Goal: Information Seeking & Learning: Learn about a topic

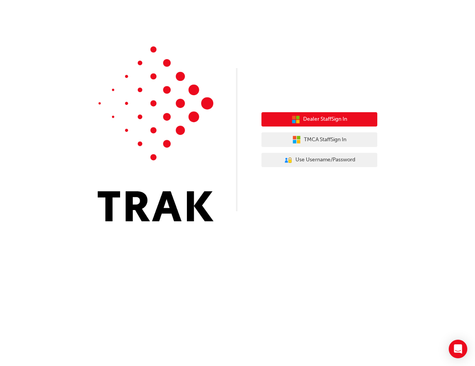
click at [341, 117] on span "Dealer Staff Sign In" at bounding box center [325, 119] width 44 height 9
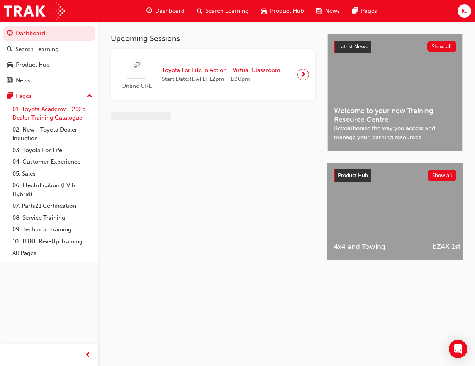
click at [42, 111] on link "01. Toyota Academy - 2025 Dealer Training Catalogue" at bounding box center [52, 113] width 86 height 20
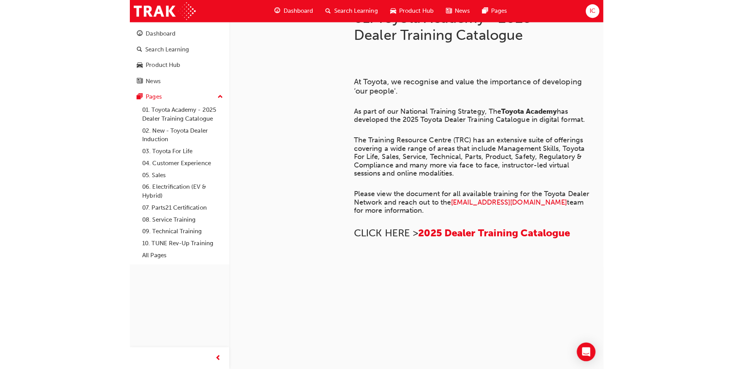
scroll to position [502, 0]
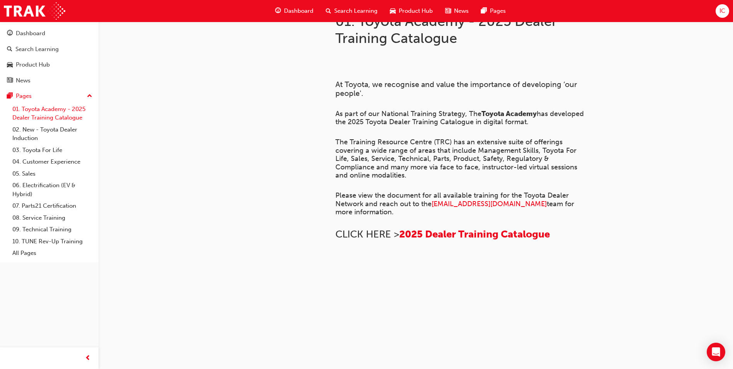
click at [54, 114] on link "01. Toyota Academy - 2025 Dealer Training Catalogue" at bounding box center [52, 113] width 86 height 20
click at [43, 114] on link "01. Toyota Academy - 2025 Dealer Training Catalogue" at bounding box center [52, 113] width 86 height 20
click at [35, 128] on link "02. New - Toyota Dealer Induction" at bounding box center [52, 134] width 86 height 20
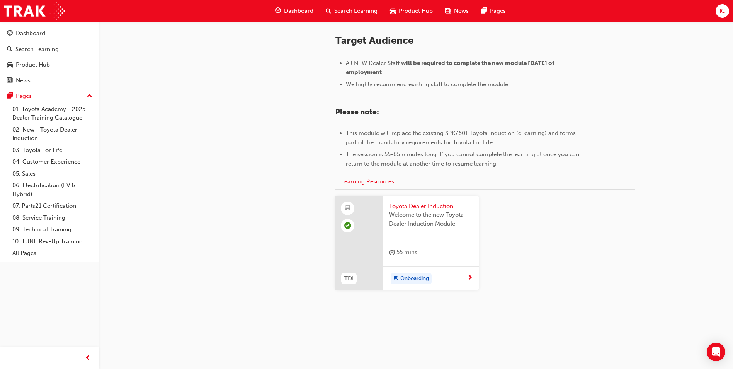
scroll to position [324, 0]
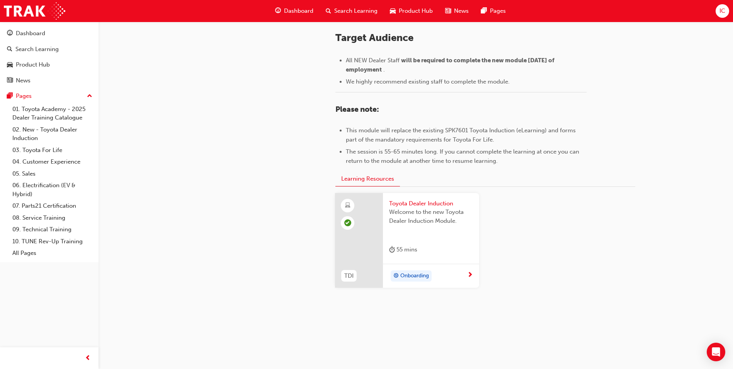
click at [437, 278] on div "Onboarding" at bounding box center [428, 276] width 78 height 12
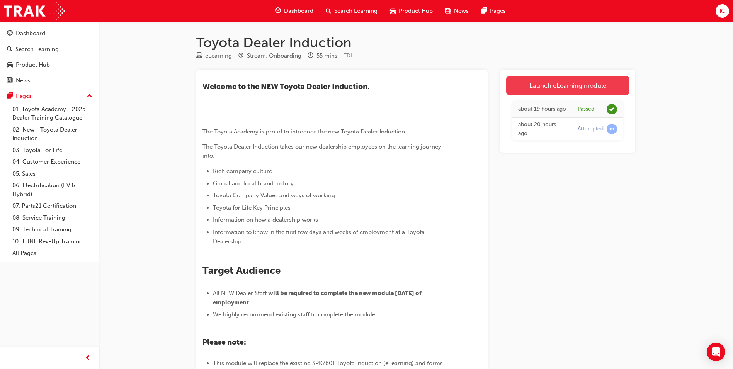
click at [475, 89] on link "Launch eLearning module" at bounding box center [567, 85] width 123 height 19
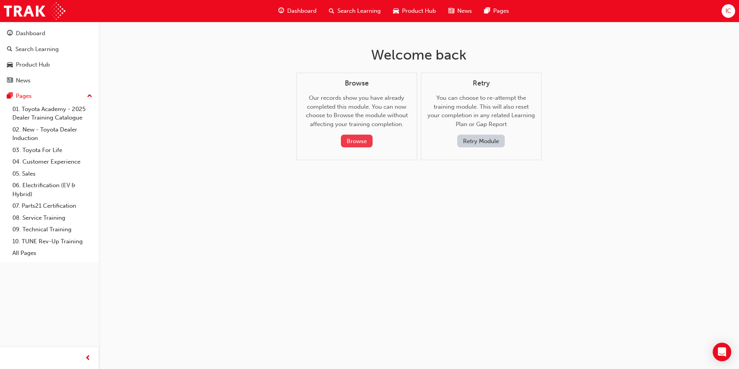
click at [362, 143] on button "Browse" at bounding box center [357, 141] width 32 height 13
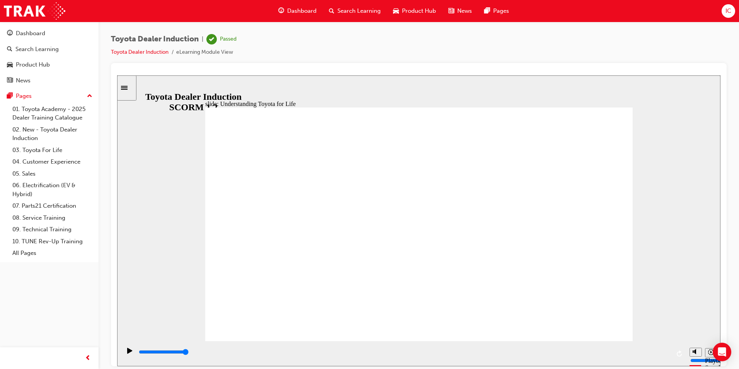
type input "25800"
type input "4"
type input "26000"
type input "4"
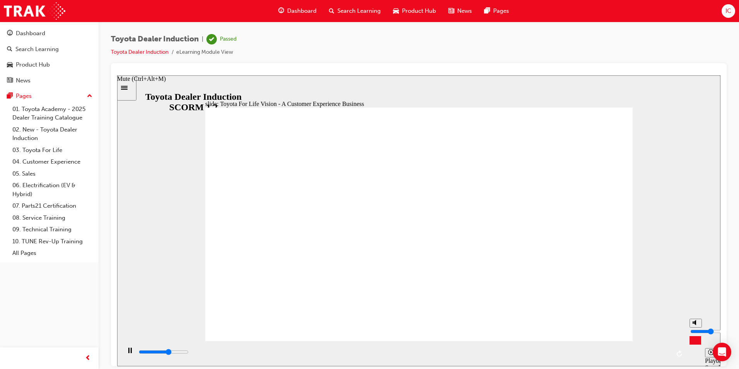
click at [475, 331] on input "volume" at bounding box center [715, 331] width 50 height 6
type input "26500"
type input "7"
type input "26600"
type input "7"
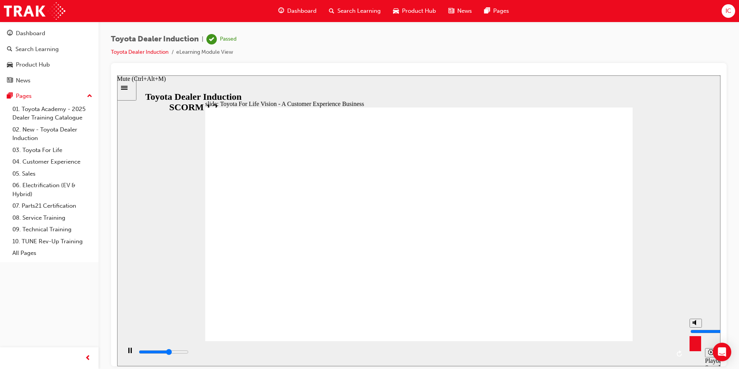
click at [475, 328] on input "volume" at bounding box center [715, 331] width 50 height 6
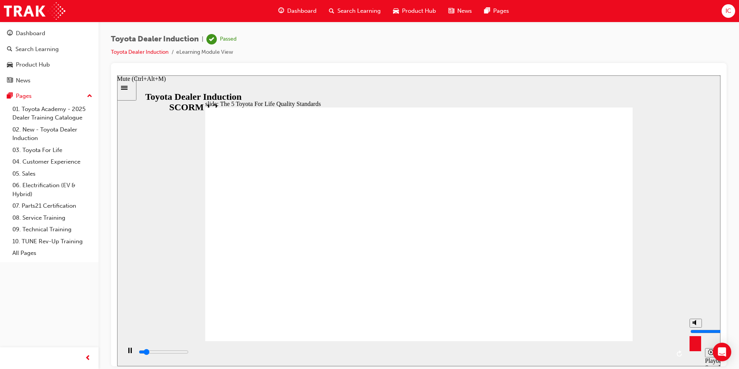
click at [475, 323] on rect "Mute (Ctrl+Alt+M)" at bounding box center [693, 322] width 1 height 2
type input "2800"
type input "0"
click at [475, 323] on rect "Unmute (Ctrl+Alt+M)" at bounding box center [693, 322] width 1 height 2
type input "3300"
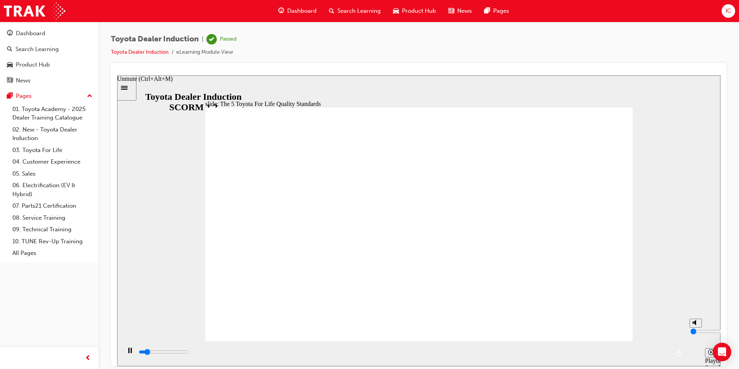
type input "7"
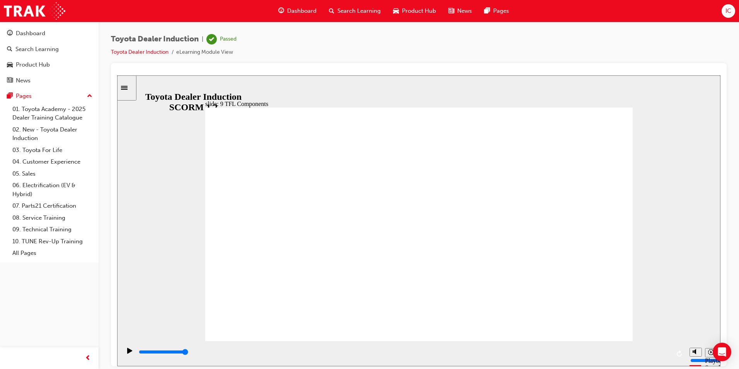
drag, startPoint x: 596, startPoint y: 130, endPoint x: 597, endPoint y: 126, distance: 4.3
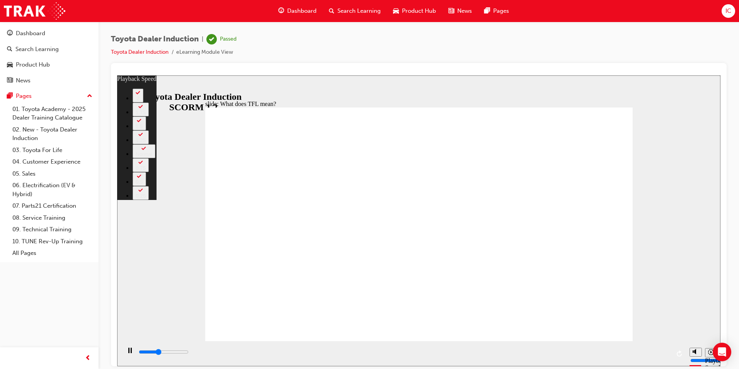
type input "4100"
type input "0"
type input "4300"
type input "0"
type input "4600"
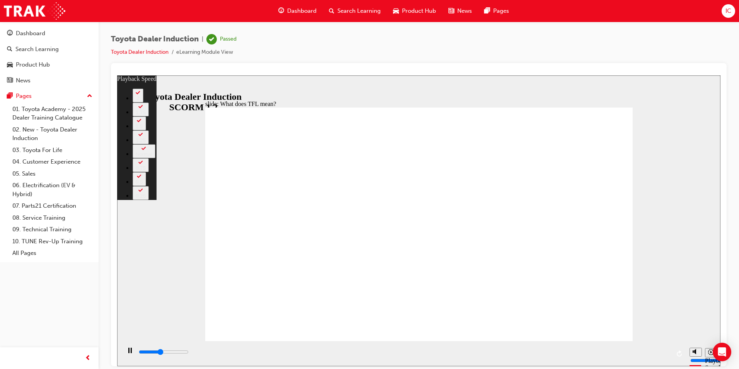
type input "1"
type input "4800"
type input "1"
type input "5100"
type input "1"
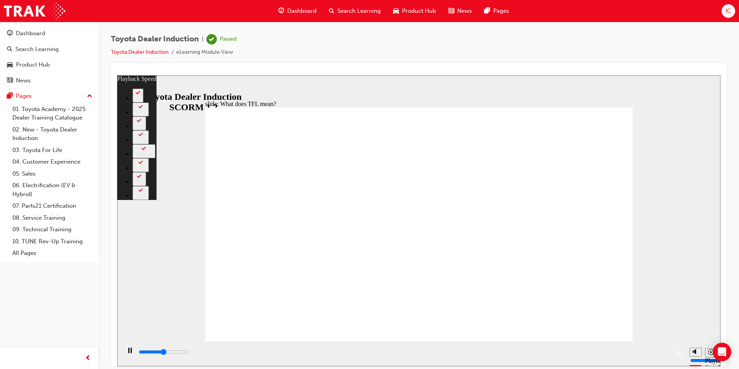
type input "5400"
type input "1"
type input "5600"
type input "2"
type input "5900"
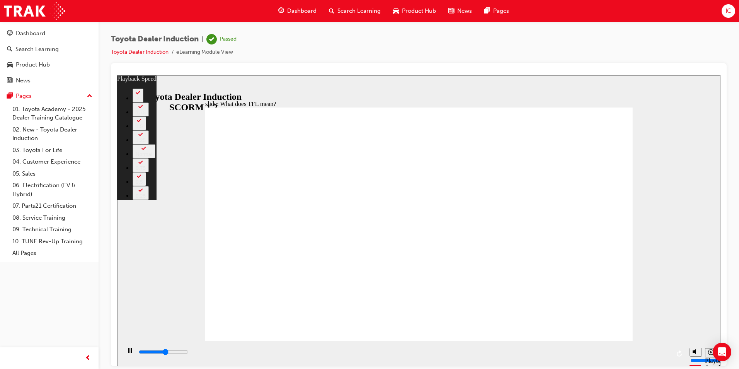
type input "2"
type input "6200"
type input "2"
type input "6400"
type input "2"
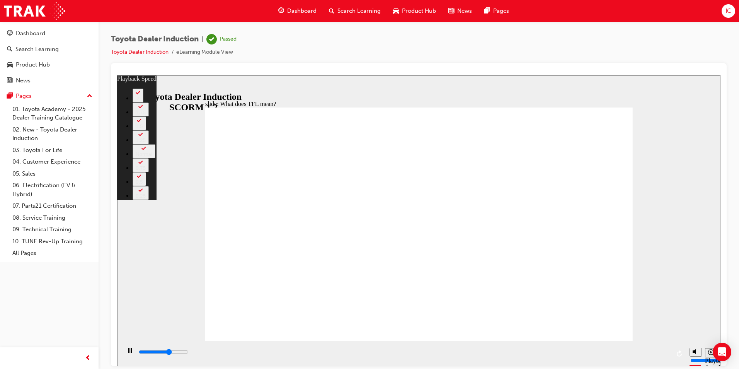
type input "6700"
type input "3"
type input "7000"
type input "3"
type input "7200"
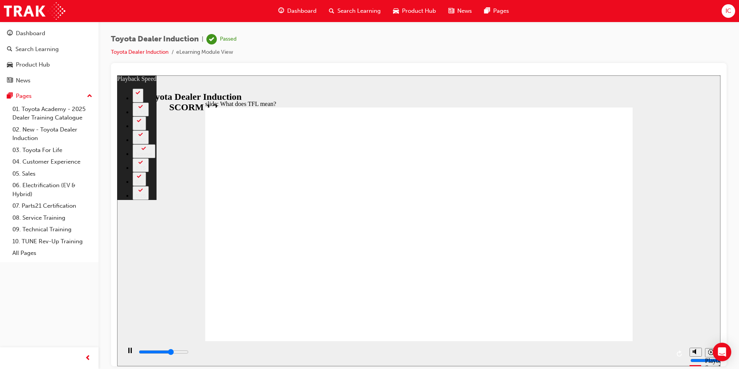
type input "3"
type input "7500"
type input "3"
type input "7600"
type input "3"
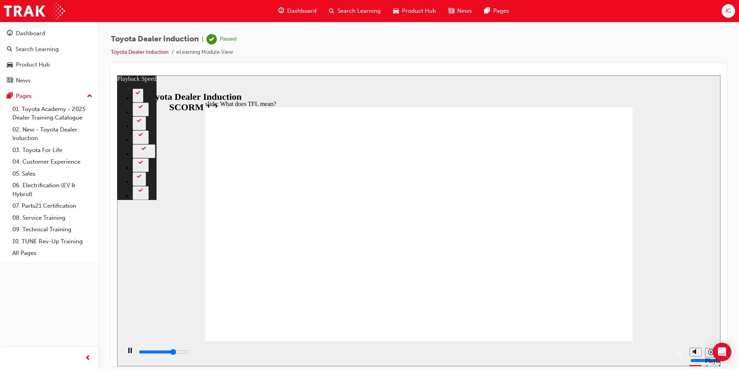
type input "7800"
type input "4"
type input "8000"
type input "4"
type input "8300"
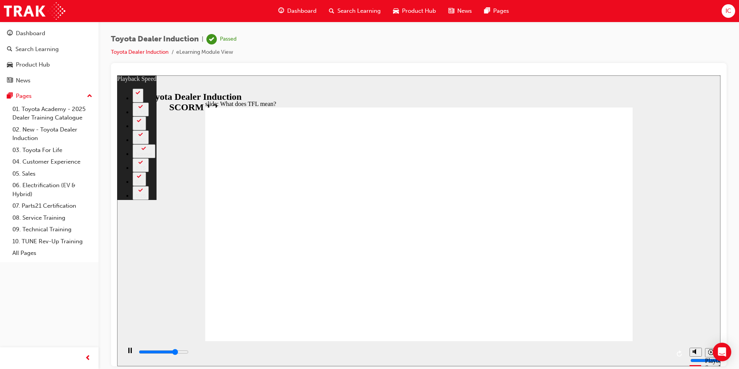
type input "4"
type input "8600"
type input "5"
type input "8800"
type input "5"
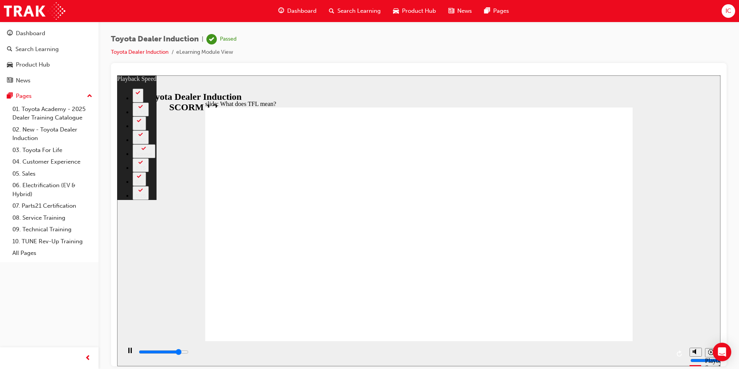
type input "9100"
type input "5"
type input "9400"
type input "5"
type input "9700"
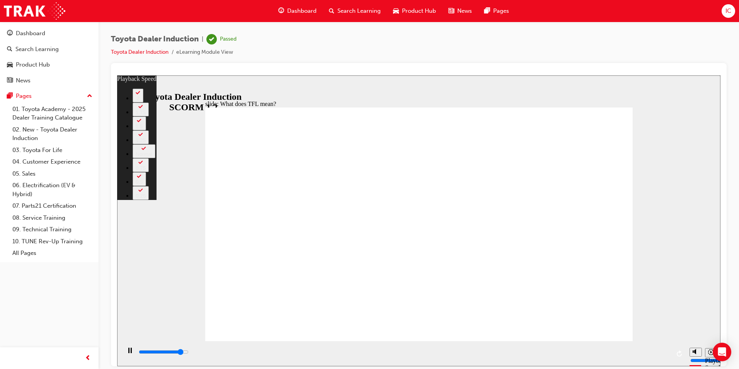
type input "6"
type input "9900"
type input "6"
type input "10200"
type input "6"
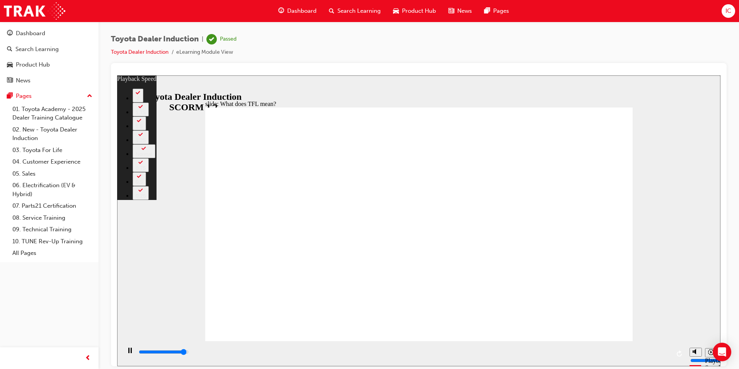
type input "10400"
type input "6"
type input "10700"
type input "7"
type input "10800"
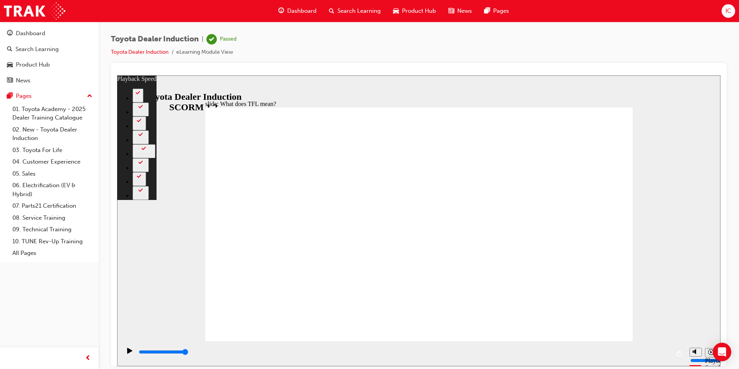
drag, startPoint x: 631, startPoint y: 325, endPoint x: 668, endPoint y: 324, distance: 36.7
click at [475, 324] on div "slide: What does TFL mean? Rectangle 2 playback speed 2 1.75 1.5 1.25 Normal 0.…" at bounding box center [418, 220] width 603 height 291
type input "139"
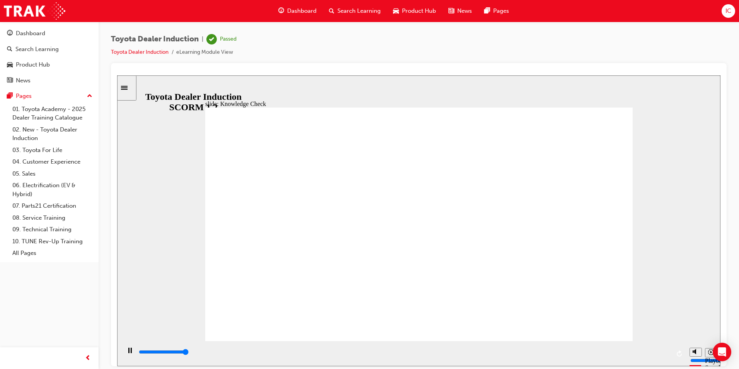
type input "5000"
radio input "true"
type input "2500"
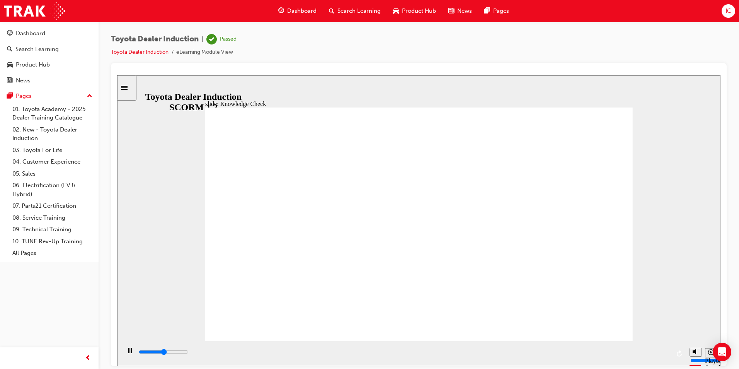
radio input "true"
type input "3200"
radio input "false"
radio input "true"
type input "4500"
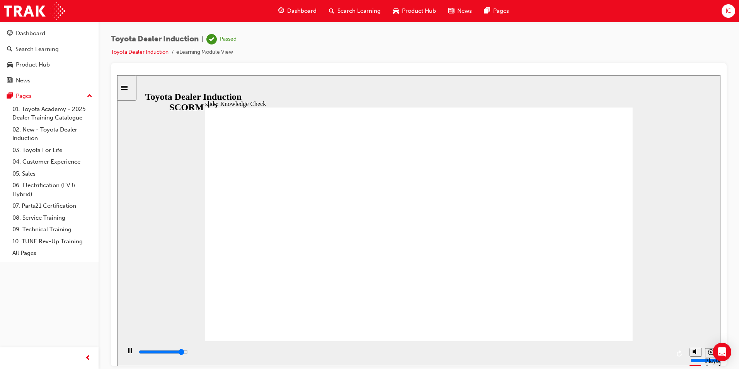
radio input "true"
type input "5000"
radio input "false"
radio input "true"
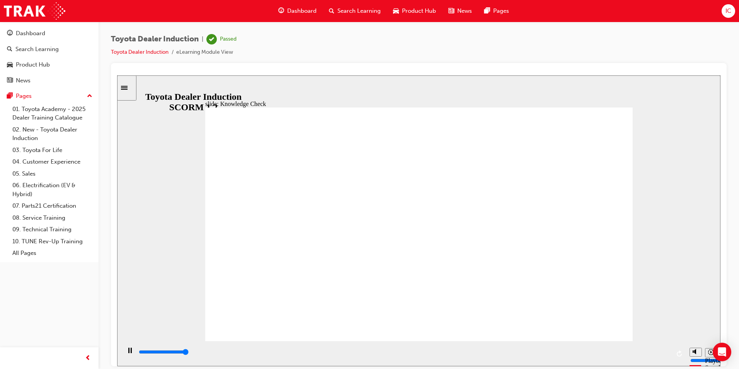
type input "5000"
radio input "true"
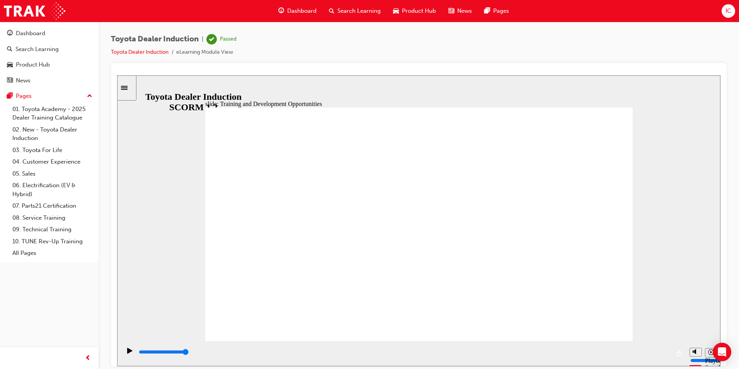
drag, startPoint x: 603, startPoint y: 321, endPoint x: 601, endPoint y: 311, distance: 10.2
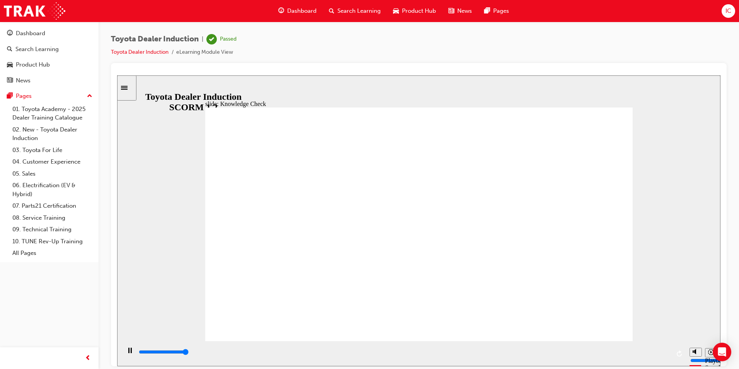
type input "5000"
radio input "true"
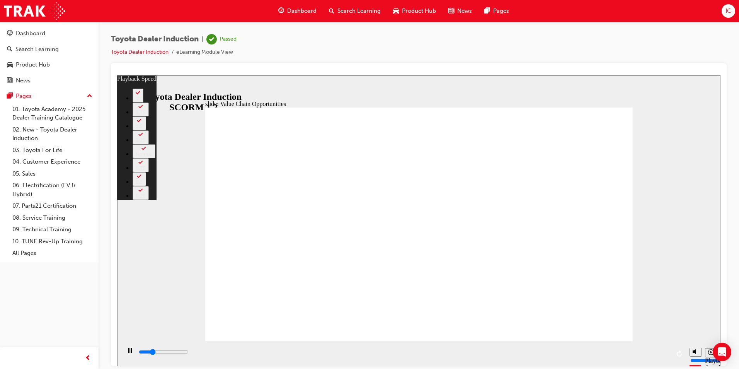
type input "2800"
type input "0"
type input "3100"
type input "0"
type input "3400"
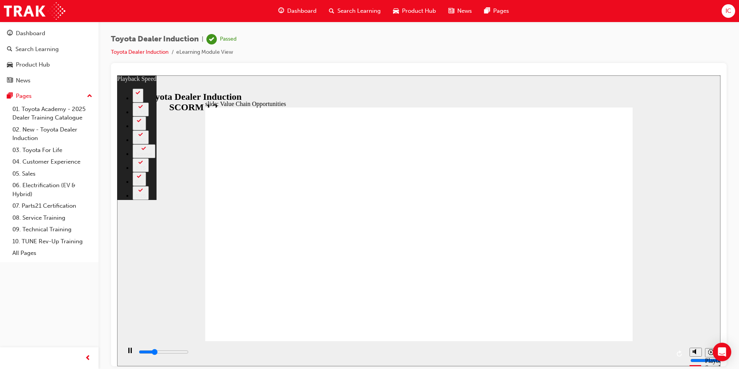
type input "1"
type input "3600"
type input "1"
type input "3900"
type input "1"
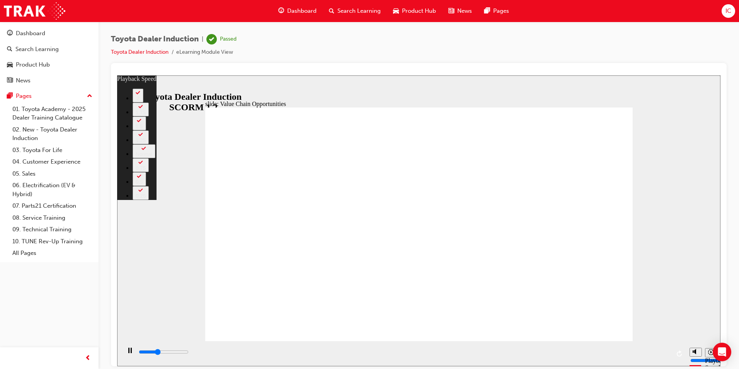
type input "4100"
type input "1"
type input "4400"
type input "2"
type input "4700"
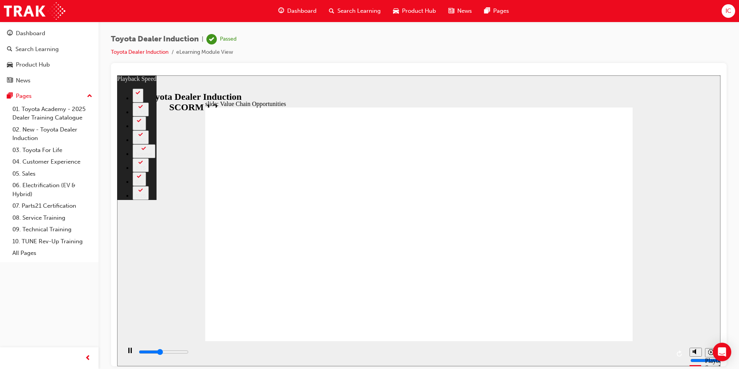
type input "2"
type input "4900"
type input "2"
type input "5200"
type input "2"
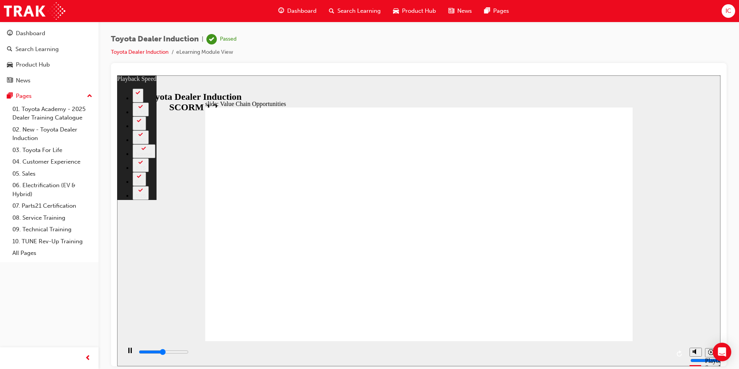
type input "5500"
type input "3"
type input "5700"
type input "3"
type input "5800"
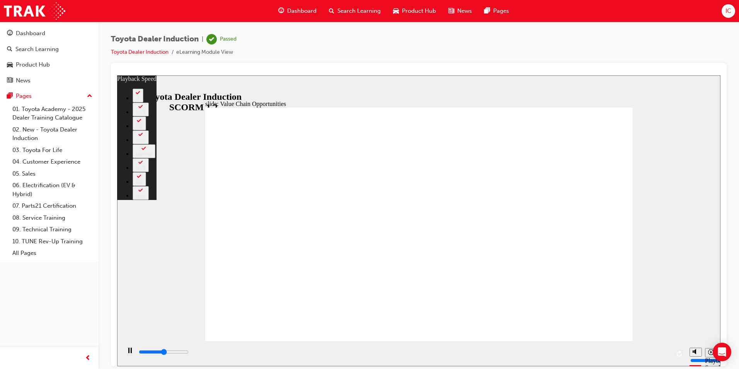
type input "3"
type input "6000"
type input "3"
type input "6300"
type input "3"
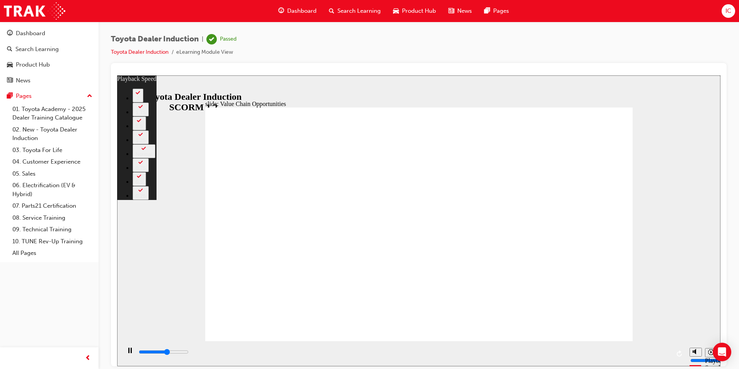
type input "6500"
type input "4"
type input "6800"
type input "4"
type input "7100"
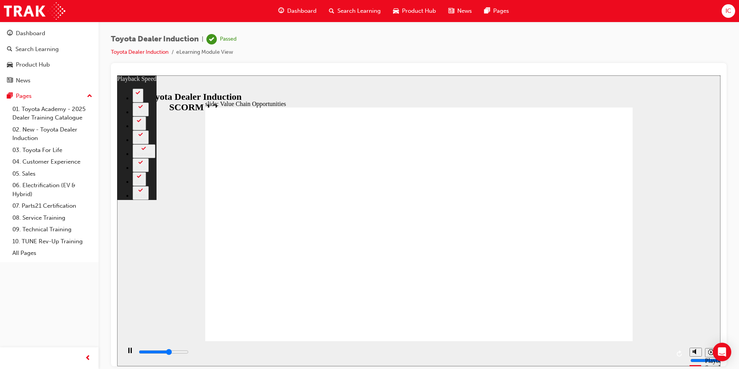
type input "4"
type input "7300"
type input "5"
type input "7600"
type input "5"
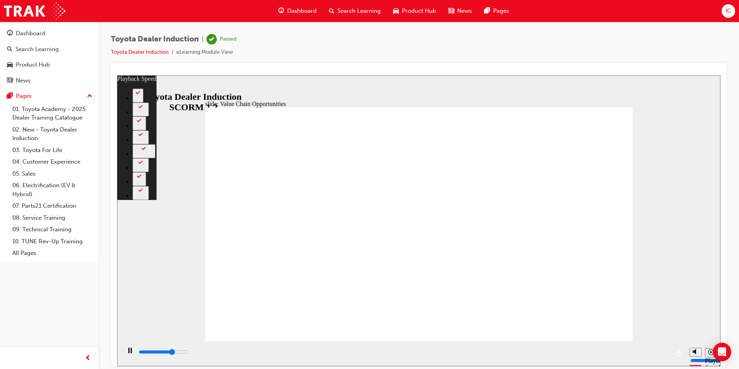
type input "7900"
type input "5"
type input "8100"
type input "5"
type input "8400"
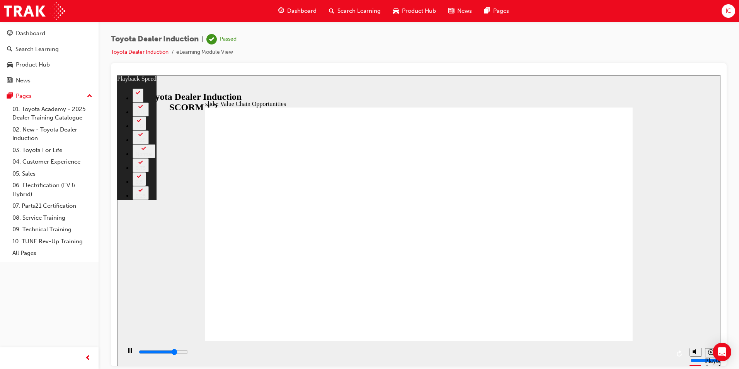
type input "6"
type input "8700"
type input "6"
type input "8900"
type input "6"
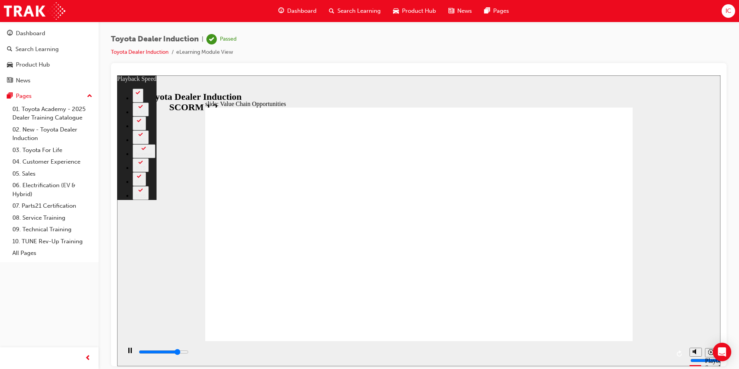
type input "9200"
type input "6"
type input "9400"
type input "7"
type input "9700"
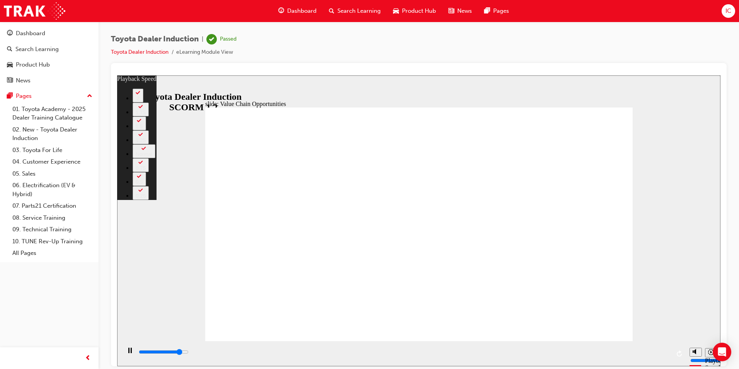
type input "7"
type input "10000"
type input "7"
type input "10300"
type input "7"
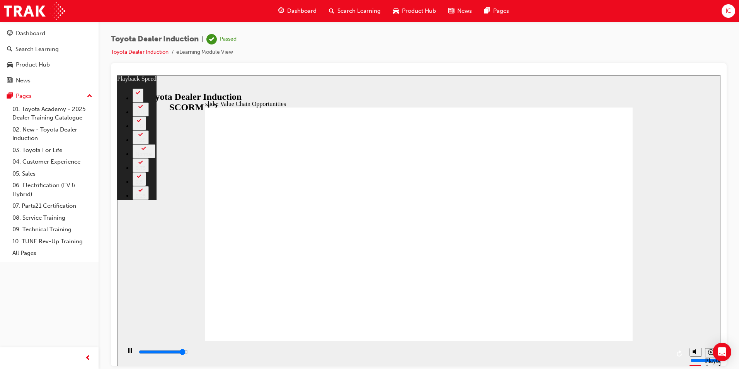
type input "10500"
type input "8"
type input "10800"
type input "8"
type input "11100"
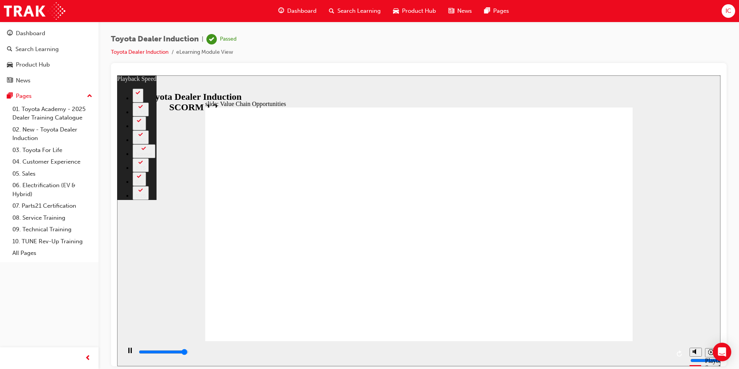
type input "8"
type input "11300"
type input "9"
type input "11300"
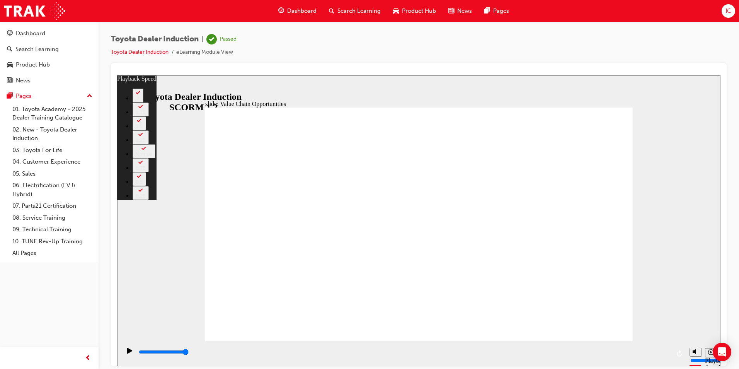
type input "64"
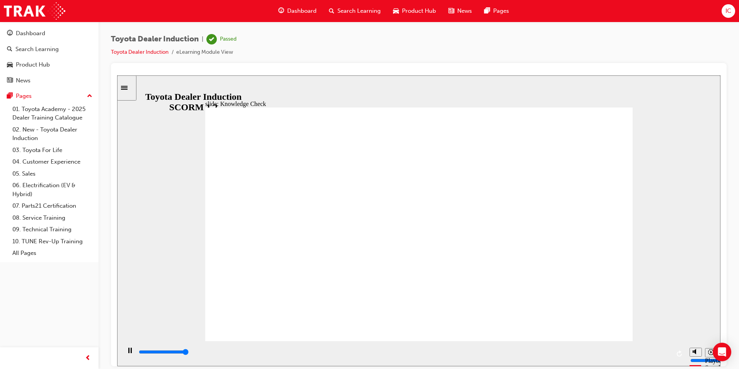
type input "5000"
radio input "false"
radio input "true"
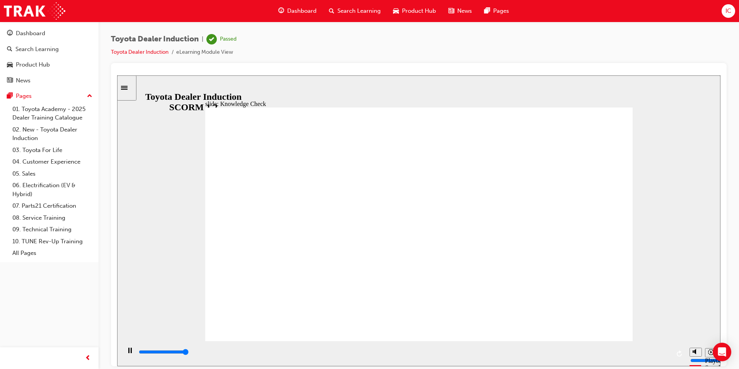
type input "5000"
radio input "false"
radio input "true"
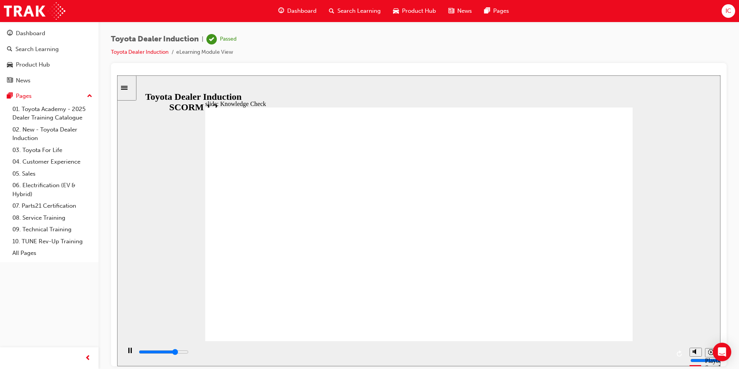
type input "2200"
type input "t"
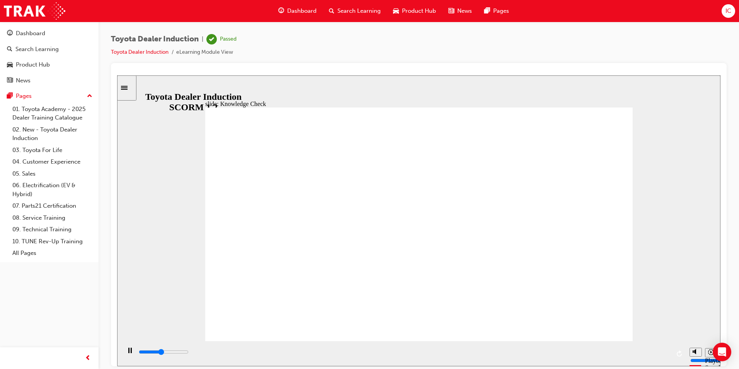
type input "t"
type input "2400"
type input "to"
type input "2600"
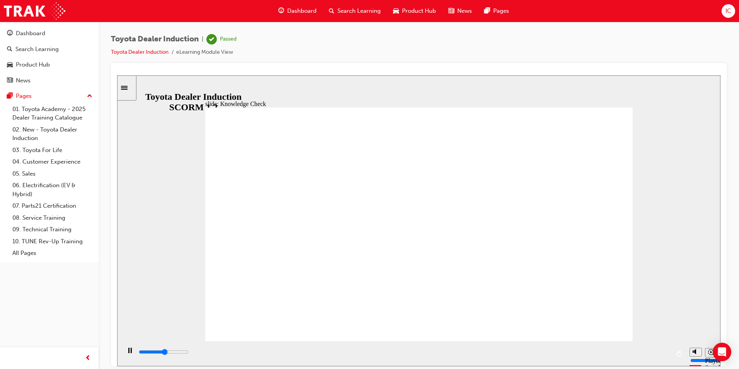
type input "toy"
type input "2900"
type input "toyo"
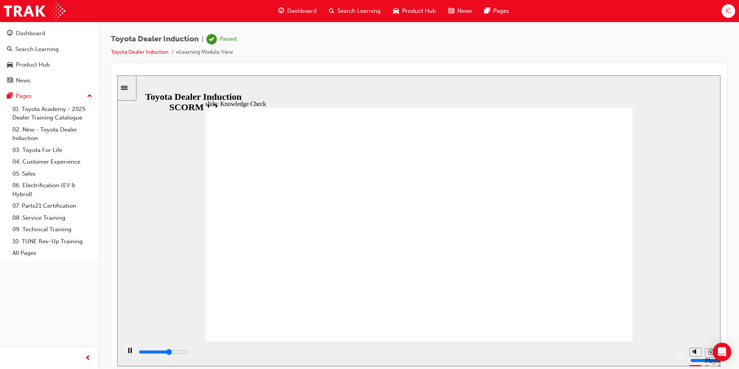
type input "3100"
type input "toyot"
type input "3300"
type input "toyota"
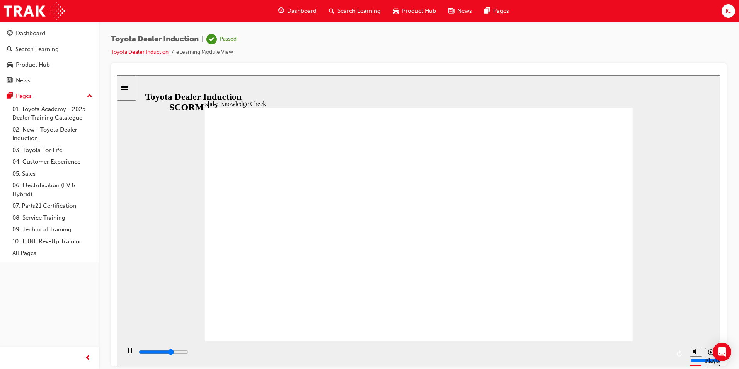
type input "toyota"
type input "3400"
type input "toyota"
type input "3500"
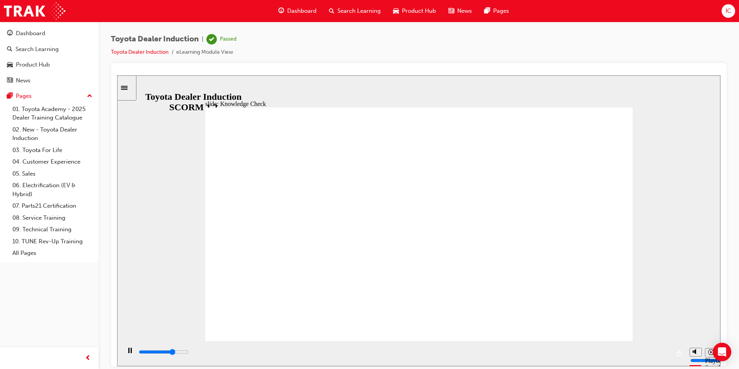
type input "toyota e"
type input "3600"
type input "toyota en"
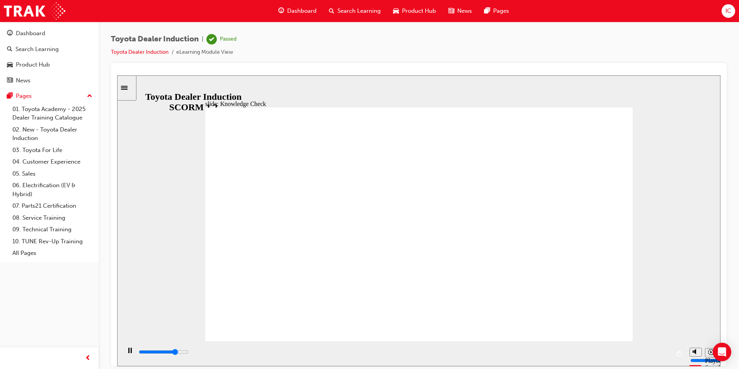
type input "3900"
type input "toyota eng"
type input "4000"
type input "toyota enga"
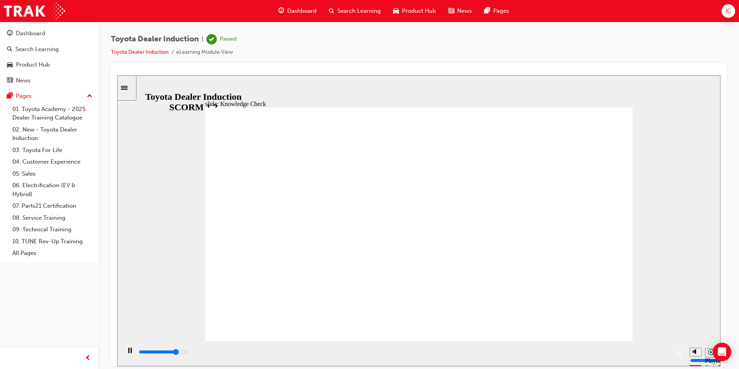
type input "toyota enga"
type input "4100"
type input "toyota engag"
type input "4200"
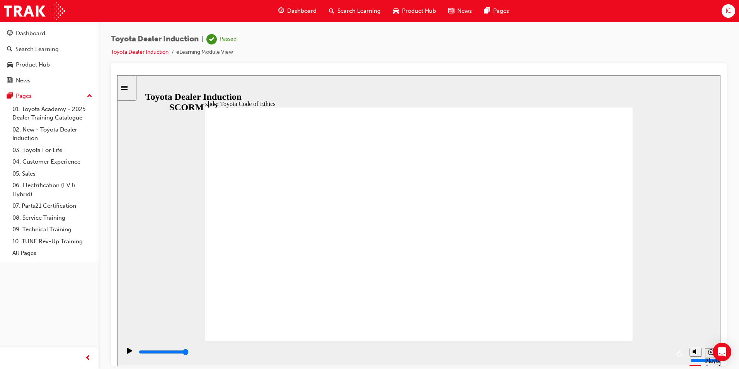
click at [475, 334] on input "volume" at bounding box center [715, 331] width 50 height 6
click at [656, 257] on div "slide: Compliance, Ethics WHS Conduct and Ethics Central to our vision of confi…" at bounding box center [418, 220] width 603 height 291
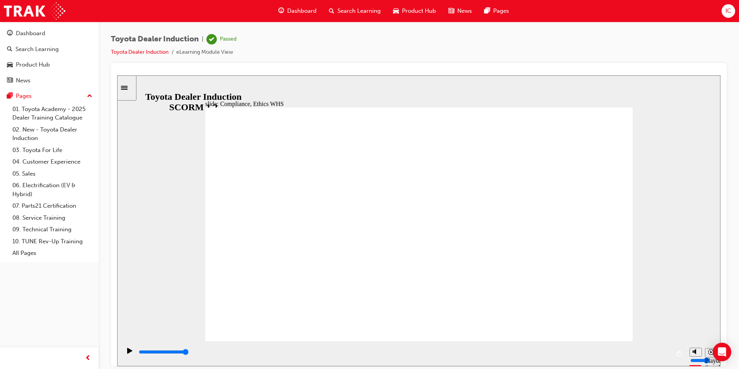
type input "8100"
checkbox input "true"
type input "8400"
checkbox input "true"
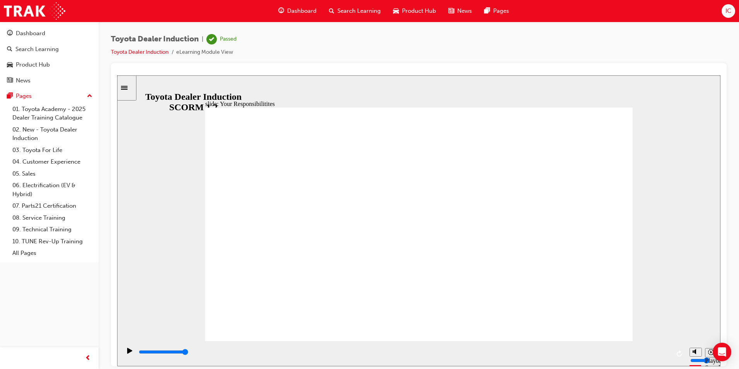
checkbox input "true"
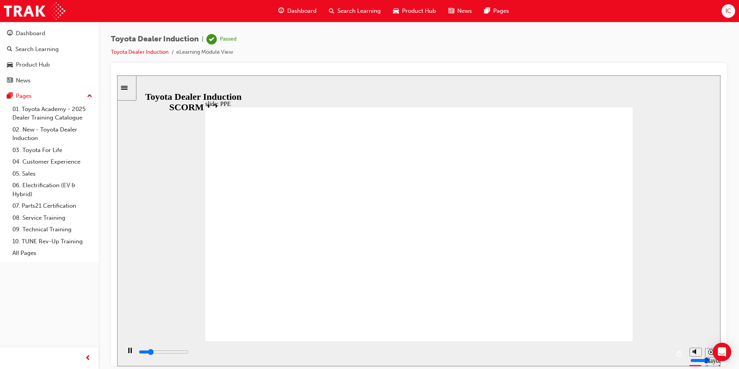
drag, startPoint x: 373, startPoint y: 293, endPoint x: 682, endPoint y: 255, distance: 311.9
type input "5000"
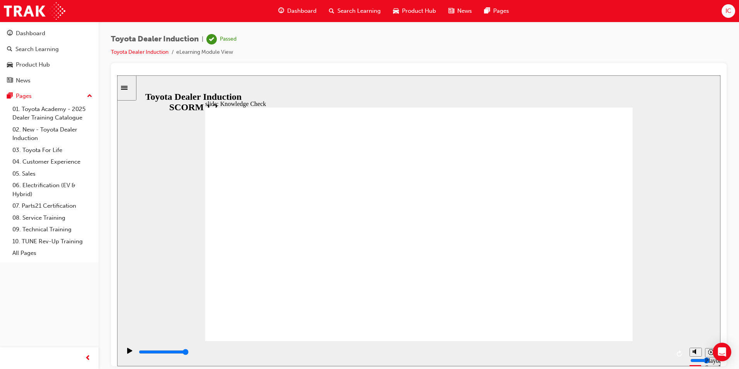
checkbox input "true"
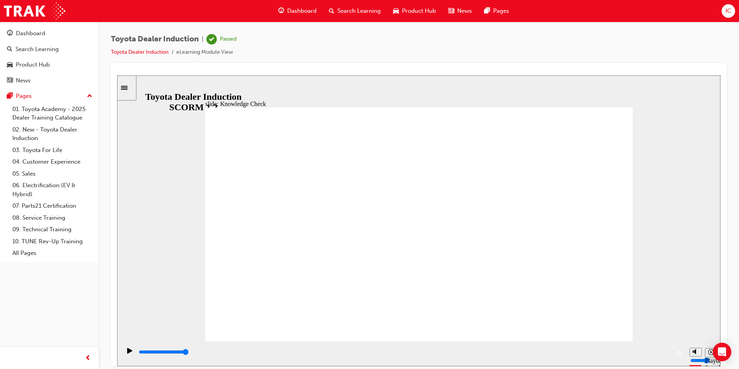
checkbox input "true"
type input "5000"
radio input "true"
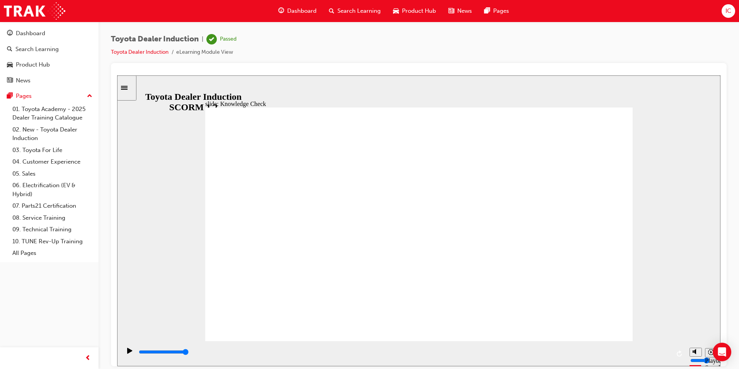
click at [675, 353] on button "Replay (Ctrl+Alt+R)" at bounding box center [680, 353] width 12 height 12
type input "0"
radio input "false"
click at [92, 97] on span "up-icon" at bounding box center [89, 96] width 5 height 10
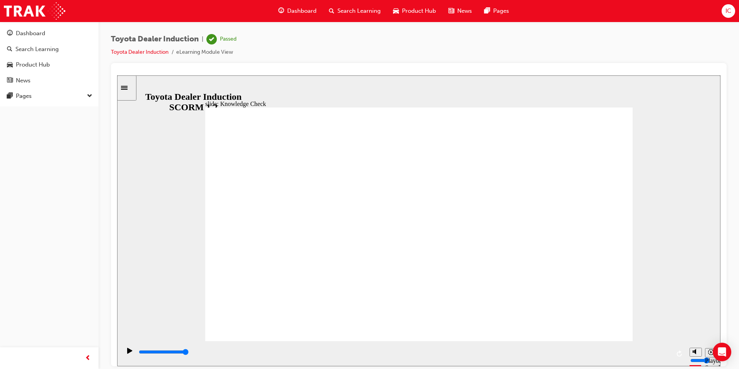
click at [92, 97] on span "down-icon" at bounding box center [89, 96] width 5 height 10
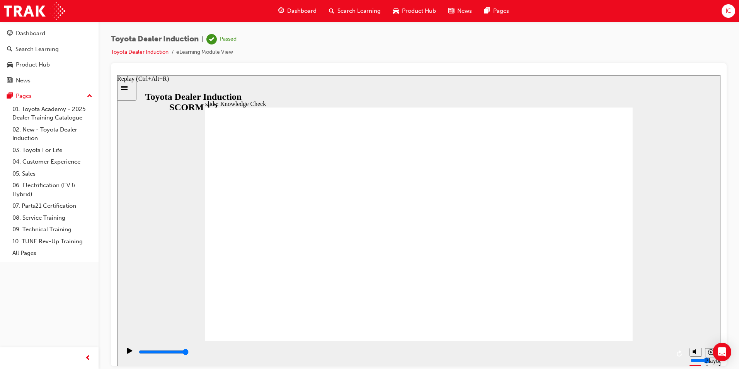
click at [679, 350] on icon "Replay (Ctrl+Alt+R)" at bounding box center [680, 353] width 6 height 6
type input "2700"
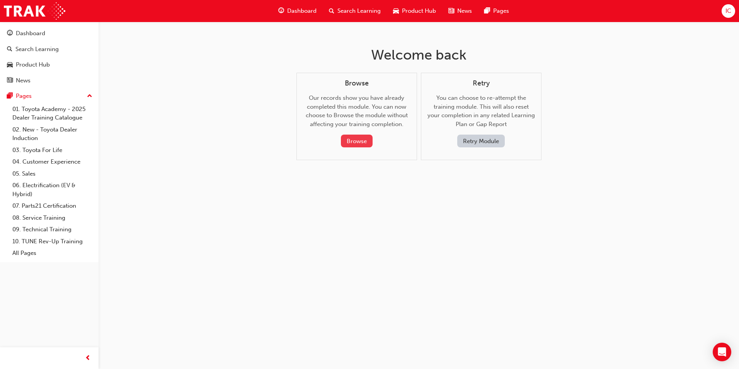
click at [363, 137] on button "Browse" at bounding box center [357, 141] width 32 height 13
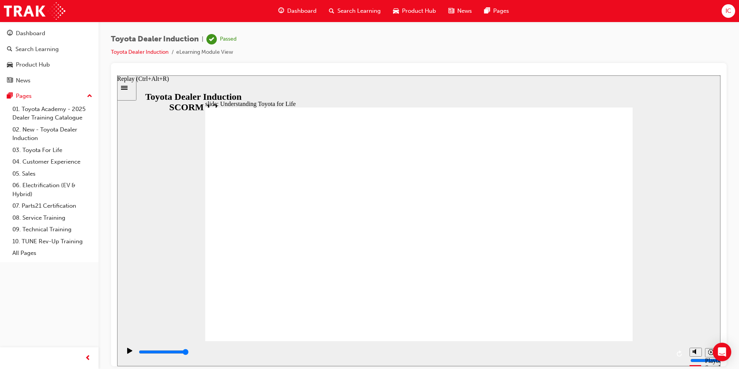
drag, startPoint x: 668, startPoint y: 351, endPoint x: 700, endPoint y: 349, distance: 32.1
click at [700, 349] on section "Playback Speed 2 1.75 1.5 1.25" at bounding box center [418, 353] width 603 height 25
drag, startPoint x: 260, startPoint y: 353, endPoint x: 711, endPoint y: 374, distance: 452.0
click at [711, 366] on html "slide: Toyota For Life Vision - A Customer Experience Business Rectangle 3 TOYO…" at bounding box center [418, 220] width 603 height 291
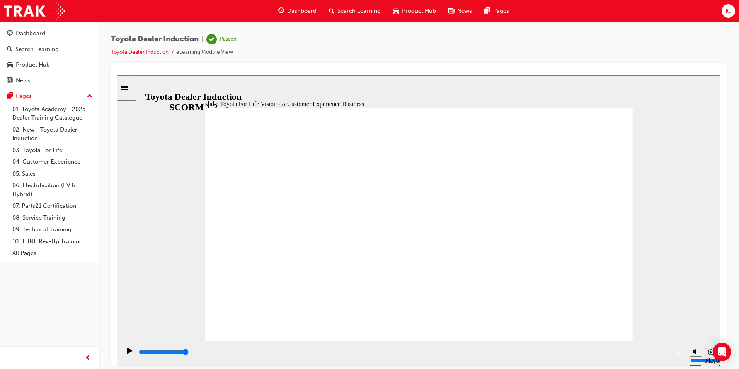
drag, startPoint x: 208, startPoint y: 349, endPoint x: 594, endPoint y: 363, distance: 386.4
click at [576, 362] on div "playback controls" at bounding box center [403, 353] width 565 height 25
drag, startPoint x: 649, startPoint y: 354, endPoint x: 663, endPoint y: 354, distance: 13.9
click at [650, 354] on div "playback controls" at bounding box center [404, 351] width 532 height 9
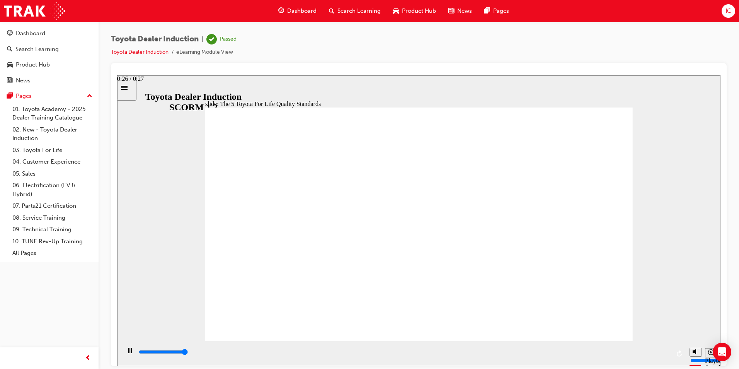
click at [671, 353] on div "playback controls" at bounding box center [403, 353] width 565 height 25
drag, startPoint x: 419, startPoint y: 318, endPoint x: 437, endPoint y: 318, distance: 17.8
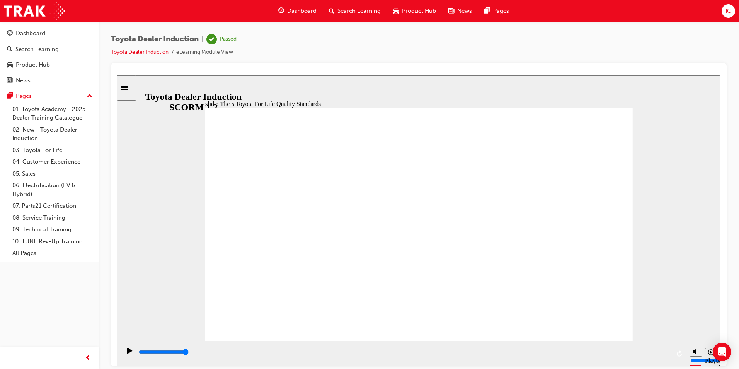
click at [635, 318] on div "slide: The 5 Toyota For Life Quality Standards Oval 6 Oval 6 Oval 6 Oval 6 Oval…" at bounding box center [418, 220] width 603 height 291
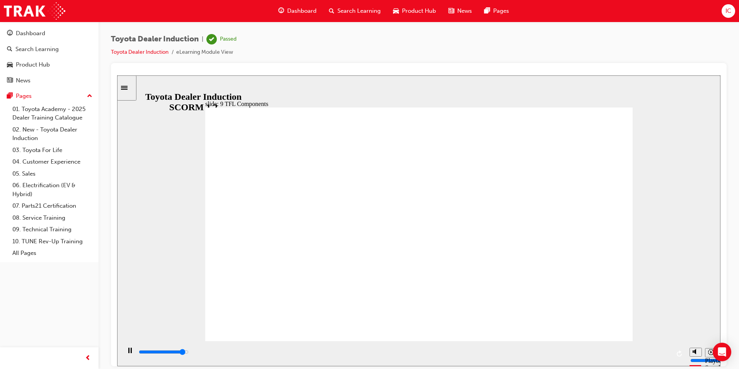
drag, startPoint x: 195, startPoint y: 351, endPoint x: 740, endPoint y: 387, distance: 546.2
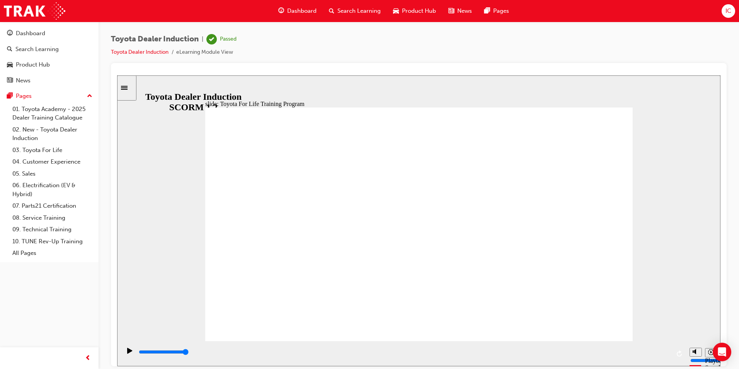
click at [720, 366] on html "slide: Toyota For Life Training Program Toyota For Life Training Program BACK B…" at bounding box center [418, 220] width 603 height 291
drag, startPoint x: 307, startPoint y: 350, endPoint x: 505, endPoint y: 355, distance: 198.0
click at [505, 355] on div "playback controls" at bounding box center [404, 351] width 532 height 9
drag, startPoint x: 525, startPoint y: 354, endPoint x: 693, endPoint y: 345, distance: 168.0
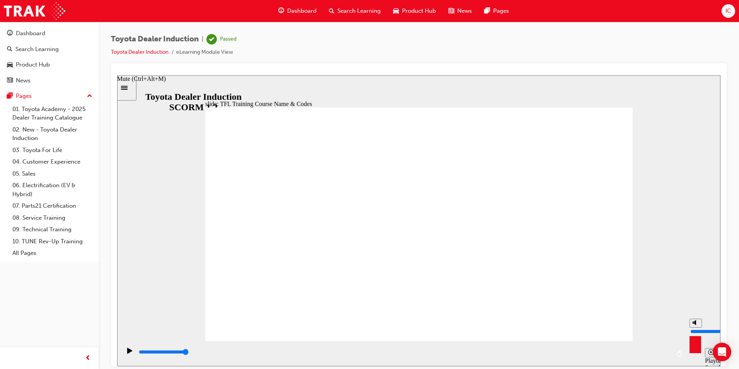
click at [703, 347] on section "Playback Speed 2 1.75 1.5 1.25" at bounding box center [418, 353] width 603 height 25
drag, startPoint x: 255, startPoint y: 353, endPoint x: 671, endPoint y: 353, distance: 415.5
click at [671, 353] on div "playback controls" at bounding box center [403, 353] width 565 height 25
type input "10800"
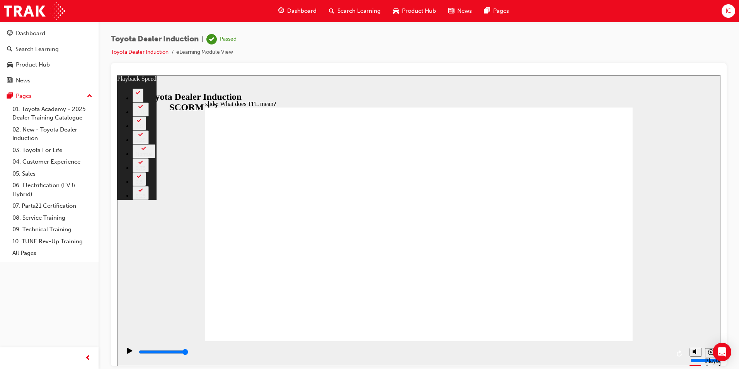
drag, startPoint x: 373, startPoint y: 324, endPoint x: 649, endPoint y: 322, distance: 276.4
click at [649, 322] on div "slide: What does TFL mean? Rectangle 2 playback speed 2 1.75 1.5 1.25 Normal 0.…" at bounding box center [418, 220] width 603 height 291
type input "139"
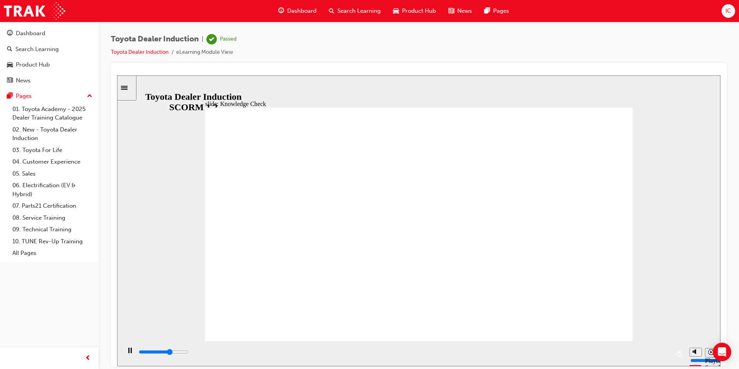
type input "3300"
radio input "true"
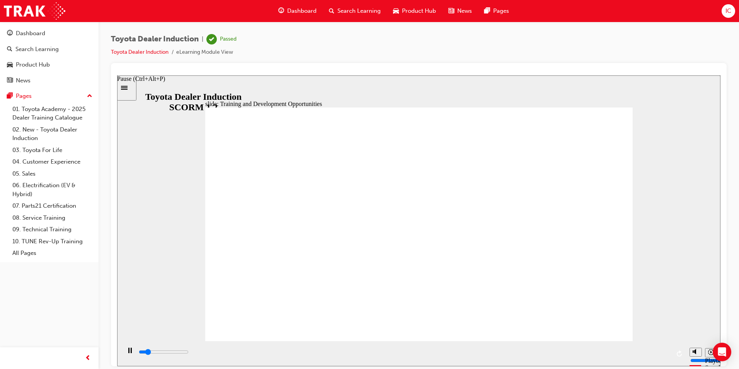
click at [124, 351] on div "Pause (Ctrl+Alt+P)" at bounding box center [129, 353] width 13 height 13
drag, startPoint x: 123, startPoint y: 351, endPoint x: 143, endPoint y: 351, distance: 19.7
click at [123, 351] on div "Play (Ctrl+Alt+P)" at bounding box center [129, 353] width 13 height 13
drag, startPoint x: 224, startPoint y: 353, endPoint x: 700, endPoint y: 346, distance: 475.5
click at [685, 350] on div "playback controls" at bounding box center [403, 353] width 565 height 25
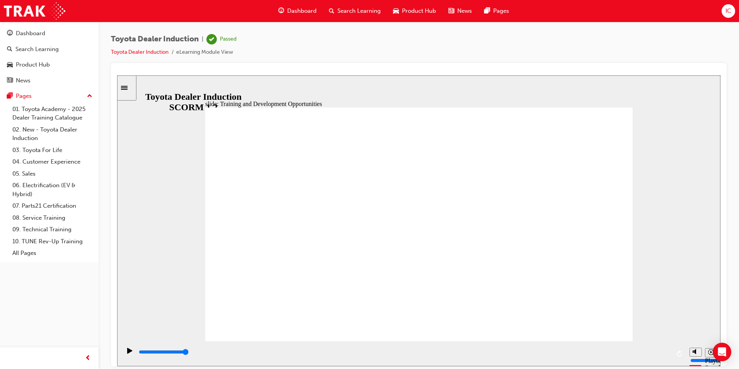
drag, startPoint x: 464, startPoint y: 349, endPoint x: 694, endPoint y: 344, distance: 230.0
click at [694, 344] on section "Playback Speed 2 1.75 1.5 1.25" at bounding box center [418, 353] width 603 height 25
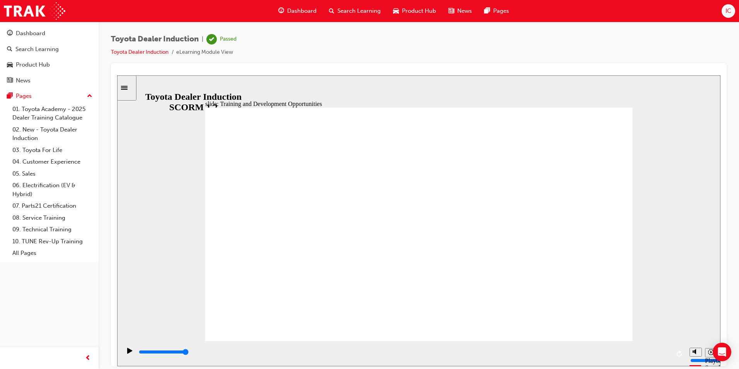
drag, startPoint x: 609, startPoint y: 156, endPoint x: 566, endPoint y: 185, distance: 51.6
drag, startPoint x: 476, startPoint y: 357, endPoint x: 699, endPoint y: 371, distance: 223.5
click at [699, 366] on html "slide: Training and Development Opportunities Group 1 Round Single Corner Recta…" at bounding box center [418, 220] width 603 height 291
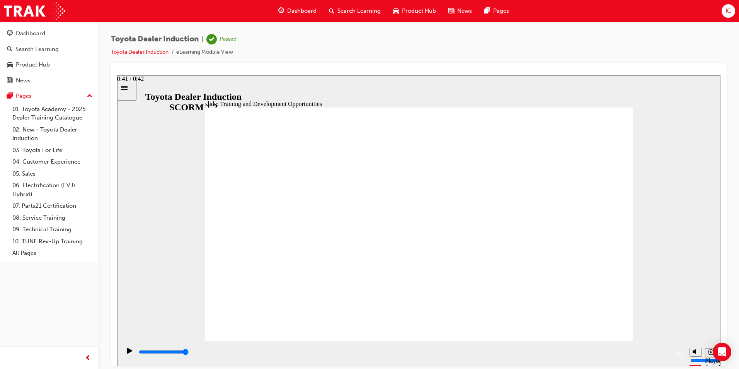
drag, startPoint x: 662, startPoint y: 355, endPoint x: 685, endPoint y: 356, distance: 23.2
click at [685, 356] on div "playback controls" at bounding box center [403, 353] width 565 height 25
drag, startPoint x: 479, startPoint y: 199, endPoint x: 495, endPoint y: 199, distance: 15.5
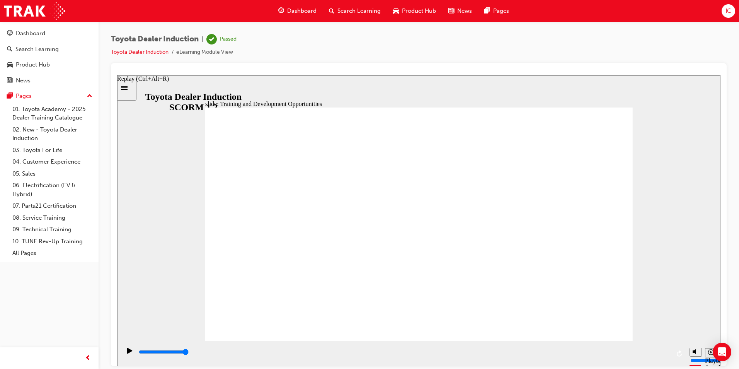
drag, startPoint x: 605, startPoint y: 351, endPoint x: 683, endPoint y: 352, distance: 77.7
click at [683, 352] on div "playback controls" at bounding box center [403, 353] width 565 height 25
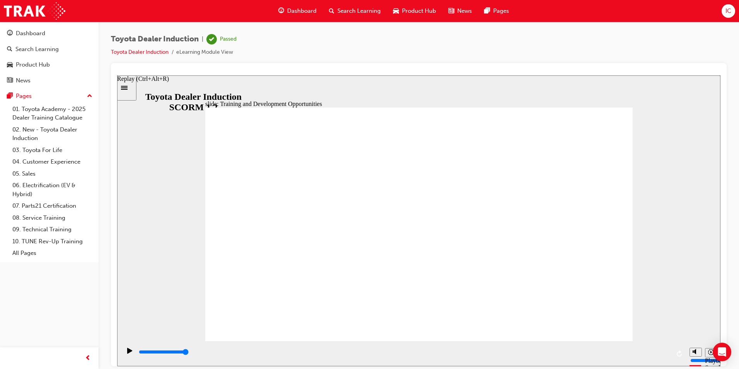
drag, startPoint x: 608, startPoint y: 352, endPoint x: 699, endPoint y: 348, distance: 90.5
click at [699, 349] on section "Playback Speed 2 1.75 1.5 1.25" at bounding box center [418, 353] width 603 height 25
drag, startPoint x: 417, startPoint y: 232, endPoint x: 421, endPoint y: 223, distance: 9.5
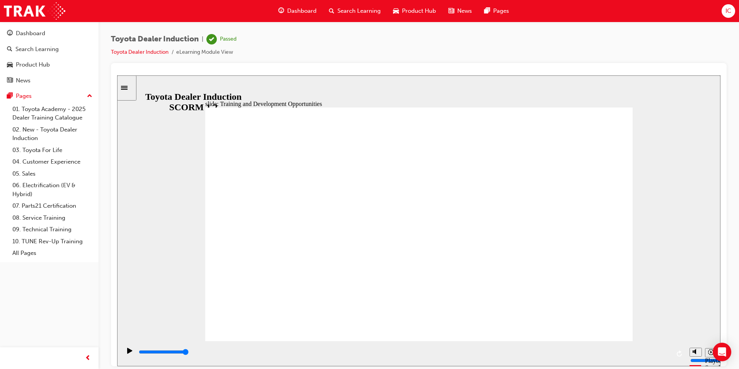
drag, startPoint x: 561, startPoint y: 355, endPoint x: 683, endPoint y: 346, distance: 122.9
click at [683, 346] on div "playback controls" at bounding box center [403, 353] width 565 height 25
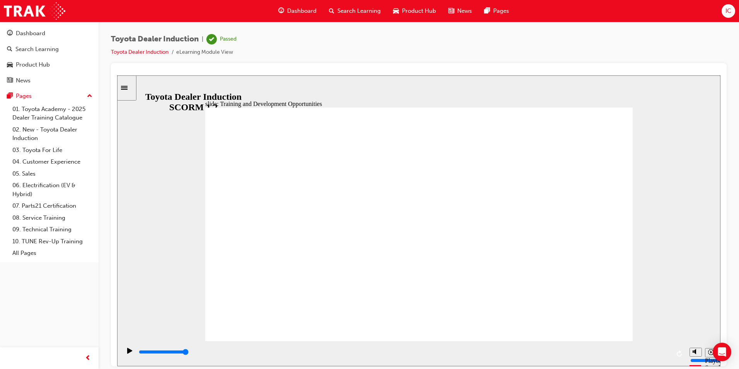
drag, startPoint x: 310, startPoint y: 351, endPoint x: 656, endPoint y: 340, distance: 345.7
click at [656, 341] on div "playback controls" at bounding box center [403, 353] width 565 height 25
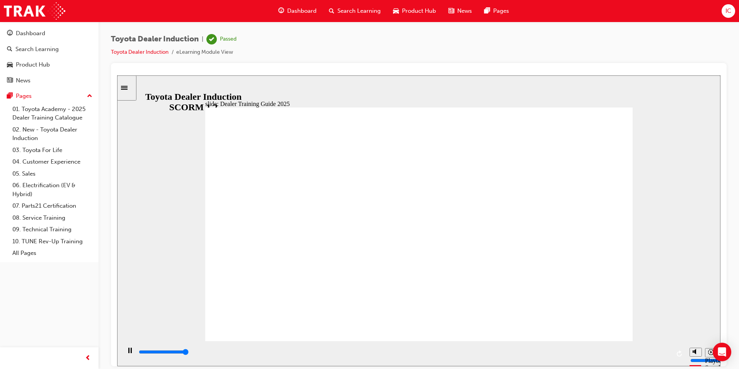
drag, startPoint x: 437, startPoint y: 356, endPoint x: 725, endPoint y: 352, distance: 288.0
click at [720, 352] on html "slide: Training Resource Centre Training Resource Centre (TRC) How to Log In Yo…" at bounding box center [418, 220] width 603 height 291
type input "3900"
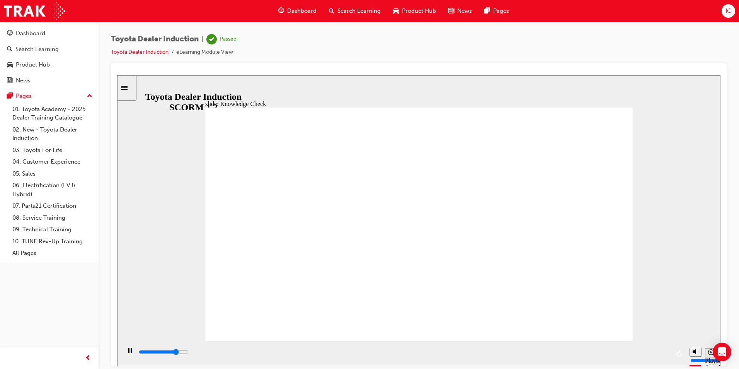
radio input "true"
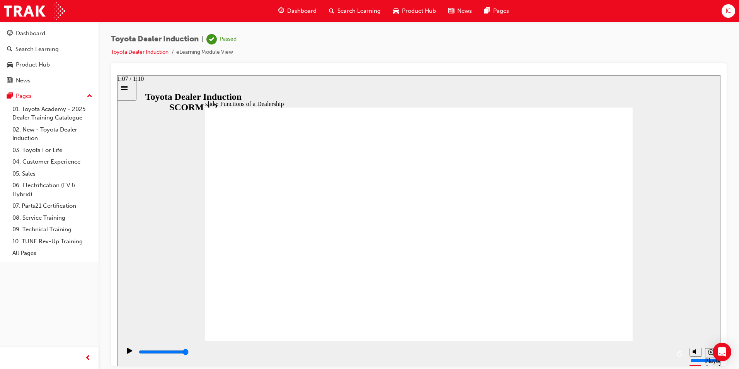
drag, startPoint x: 159, startPoint y: 350, endPoint x: 670, endPoint y: 347, distance: 511.0
click at [670, 347] on div "playback controls" at bounding box center [403, 353] width 565 height 25
drag, startPoint x: 524, startPoint y: 351, endPoint x: 740, endPoint y: 346, distance: 215.7
click at [720, 346] on html "slide: Dealer Departments Group 1 Straight Connector 20 2 Rectangle 12 Dealer P…" at bounding box center [418, 220] width 603 height 291
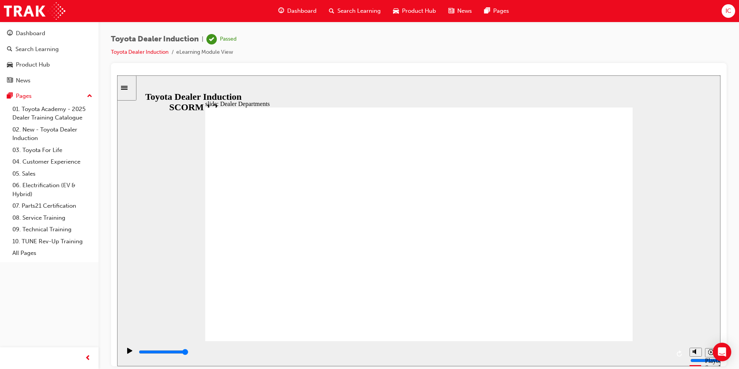
drag, startPoint x: 574, startPoint y: 358, endPoint x: 709, endPoint y: 353, distance: 135.0
click at [709, 353] on section "Playback Speed 2 1.75 1.5 1.25" at bounding box center [418, 353] width 603 height 25
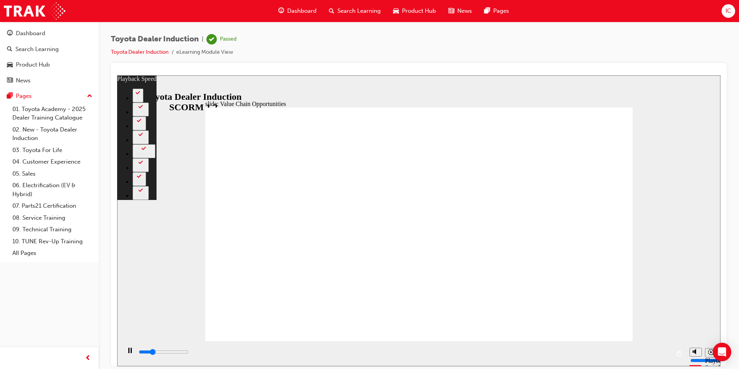
type input "2800"
type input "0"
type input "3100"
type input "1"
type input "3200"
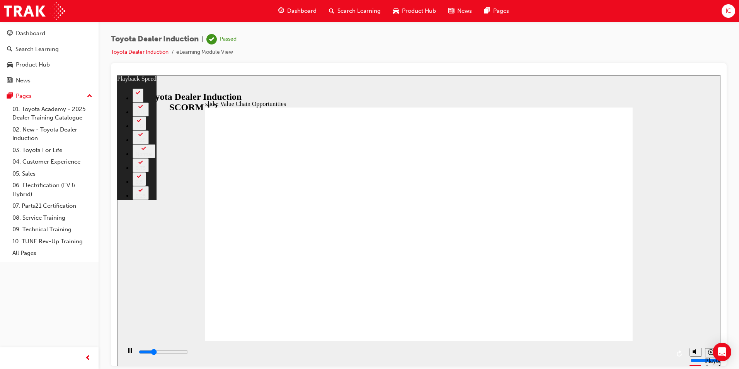
type input "16"
type input "3200"
type input "16"
type input "3300"
type input "16"
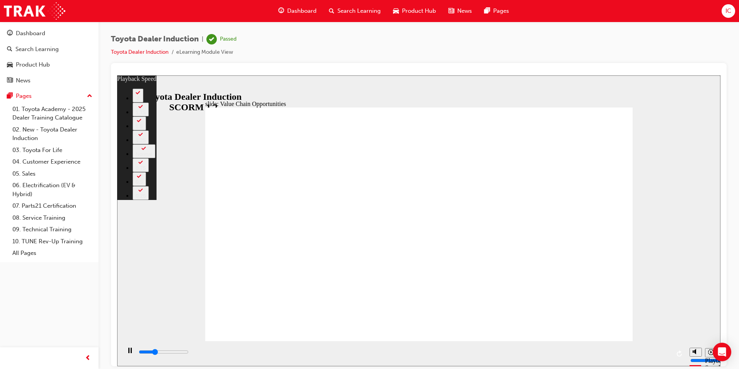
type input "3400"
type input "43"
type input "3500"
type input "54"
type input "3600"
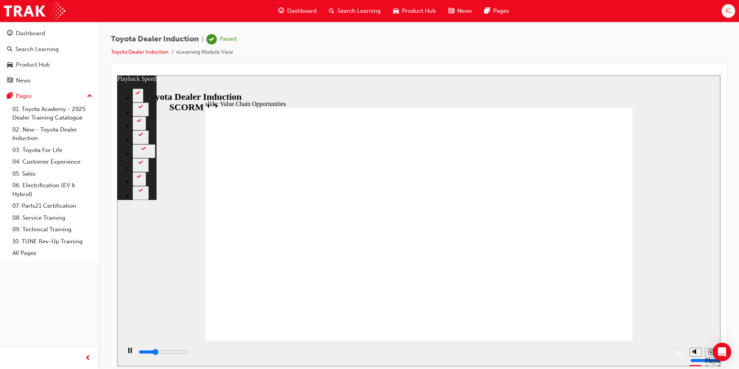
type input "60"
type input "3600"
type input "64"
drag, startPoint x: 310, startPoint y: 320, endPoint x: 637, endPoint y: 321, distance: 327.0
click at [637, 321] on div "slide: Value Chain Opportunities Rectangle 1 playback speed 2 1.75 1.5 1.25 Nor…" at bounding box center [418, 220] width 603 height 291
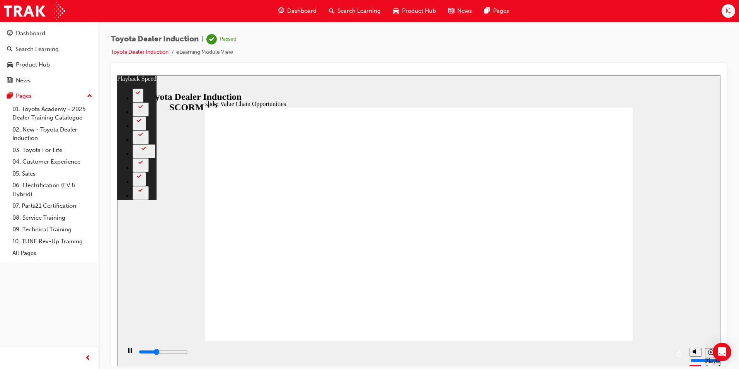
type input "3800"
type input "64"
type input "3800"
type input "64"
type input "4000"
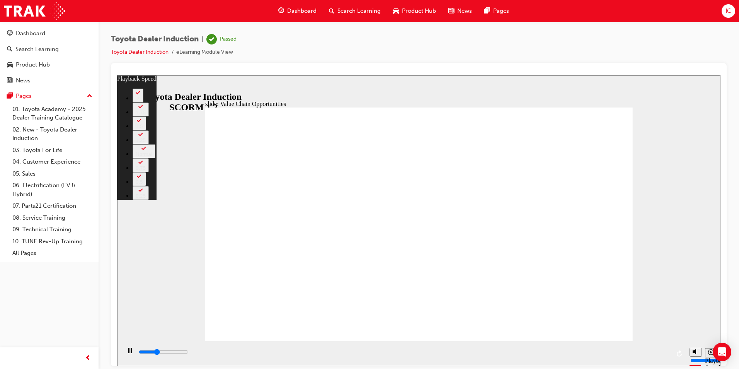
type input "64"
type input "4200"
type input "64"
type input "4500"
type input "64"
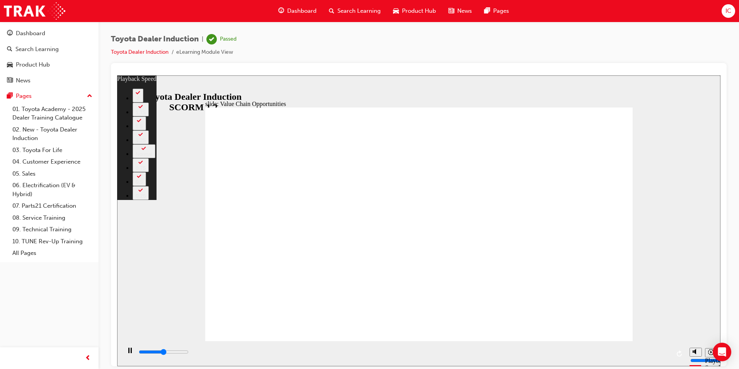
type input "5700"
type input "64"
type input "7100"
type input "64"
type input "8200"
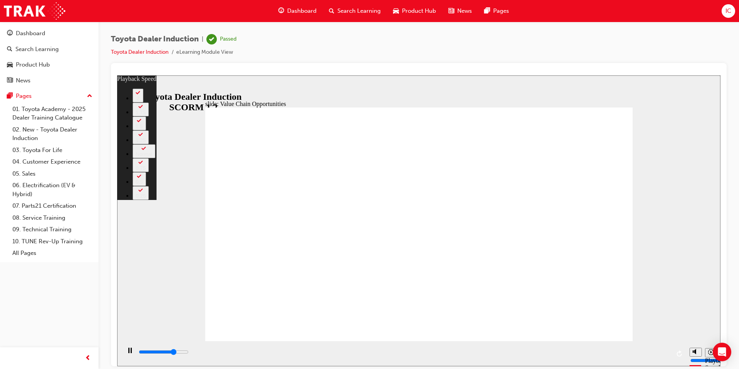
type input "64"
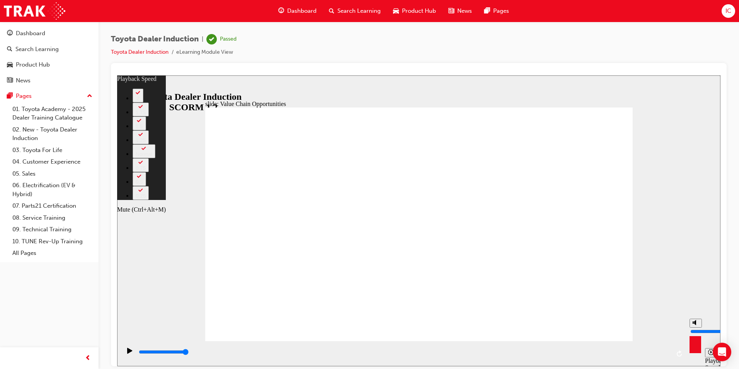
drag, startPoint x: 565, startPoint y: 348, endPoint x: 691, endPoint y: 349, distance: 126.4
click at [691, 350] on section "Playback Speed 2 1.75 1.5 1.25" at bounding box center [418, 353] width 603 height 25
type input "11300"
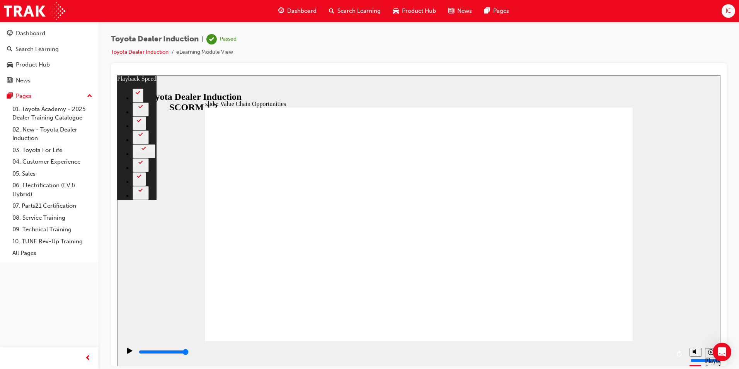
type input "64"
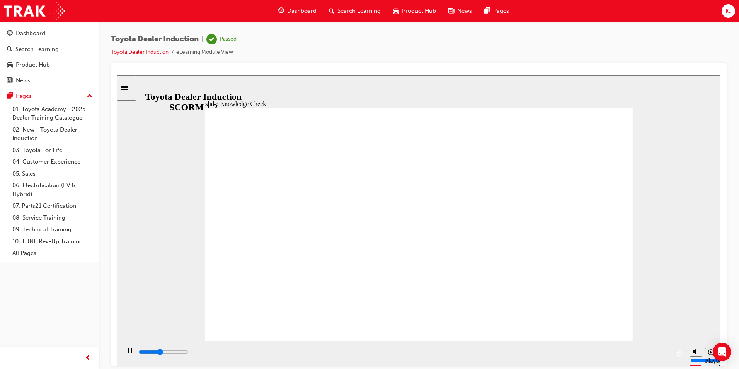
type input "2100"
radio input "true"
type input "1300"
radio input "true"
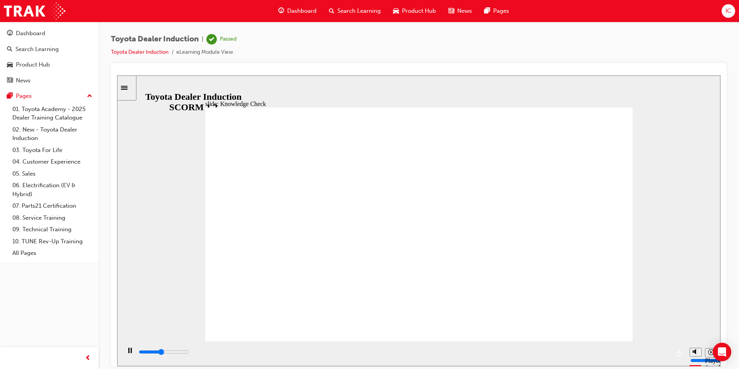
drag, startPoint x: 425, startPoint y: 191, endPoint x: 623, endPoint y: 117, distance: 211.9
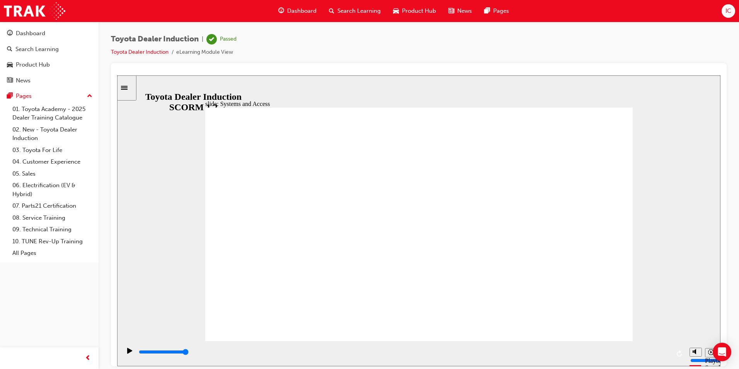
drag, startPoint x: 668, startPoint y: 350, endPoint x: 668, endPoint y: 318, distance: 31.3
click at [702, 344] on section "Playback Speed 2 1.75 1.5 1.25" at bounding box center [418, 353] width 603 height 25
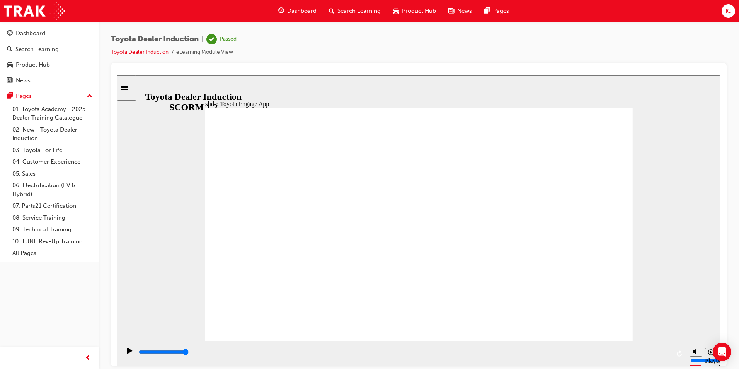
click at [189, 353] on input "slide progress" at bounding box center [164, 351] width 50 height 6
click at [672, 352] on div "playback controls" at bounding box center [403, 353] width 565 height 25
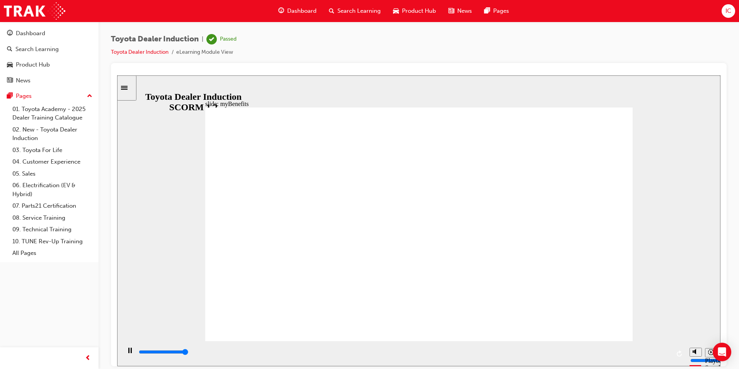
click at [669, 351] on div "playback controls" at bounding box center [404, 351] width 532 height 9
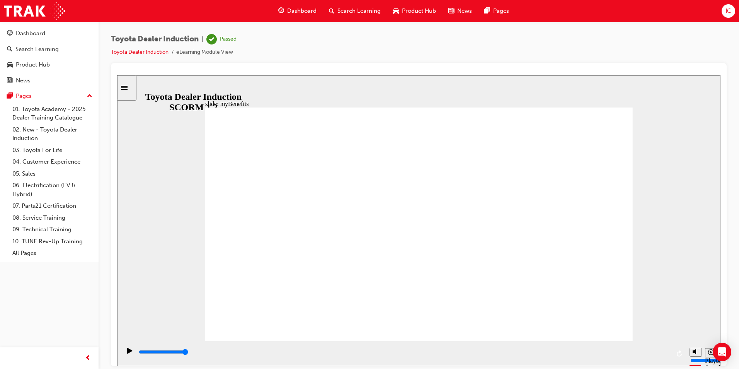
drag, startPoint x: 641, startPoint y: 351, endPoint x: 674, endPoint y: 349, distance: 33.3
click at [674, 349] on div "playback controls" at bounding box center [403, 353] width 565 height 25
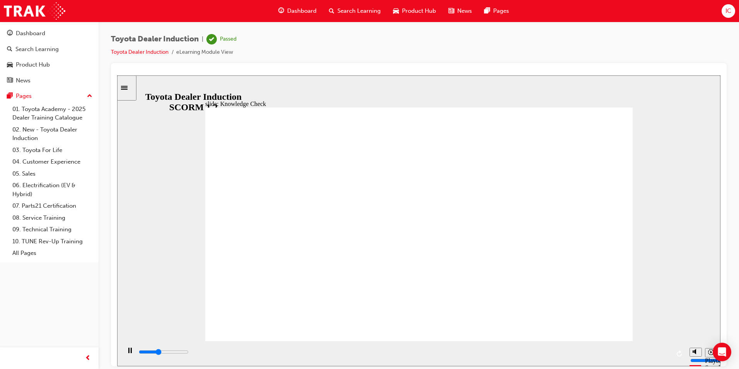
type input "1400"
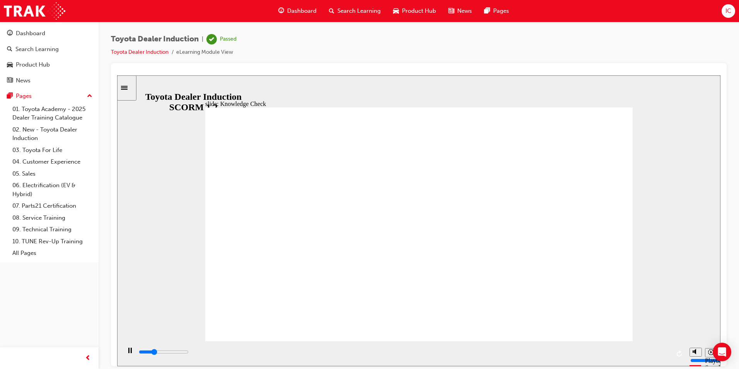
type input "e"
type input "1500"
type input "en"
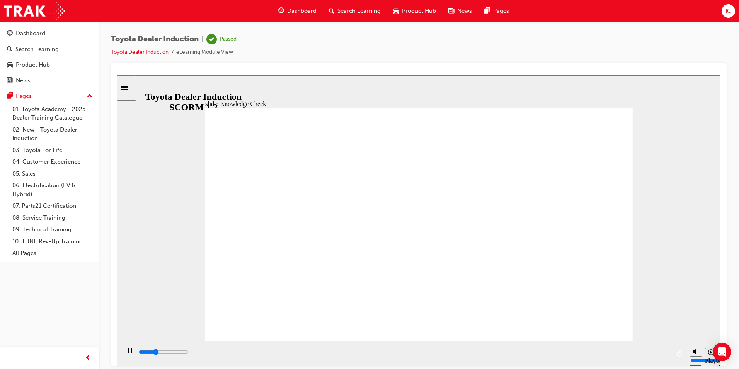
type input "1600"
type input "ene"
type input "1800"
type input "eneg"
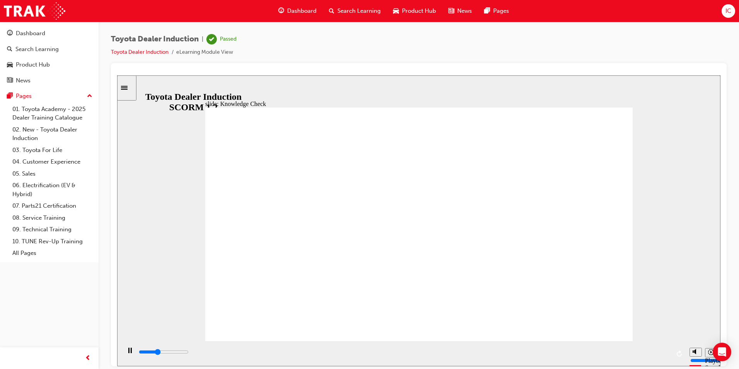
type input "eneg"
type input "2200"
type input "ene"
type input "2300"
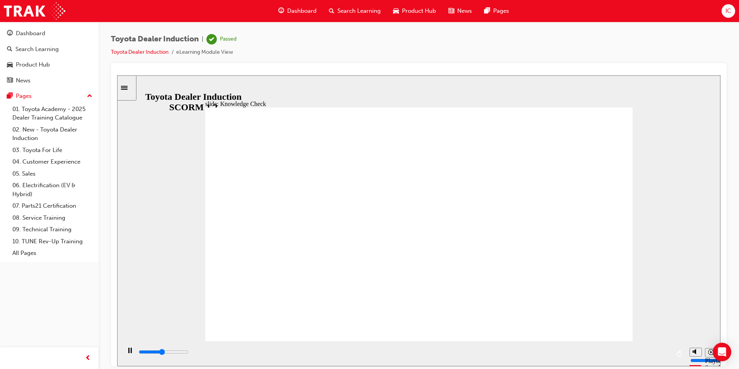
type input "en"
type input "2600"
type input "eng"
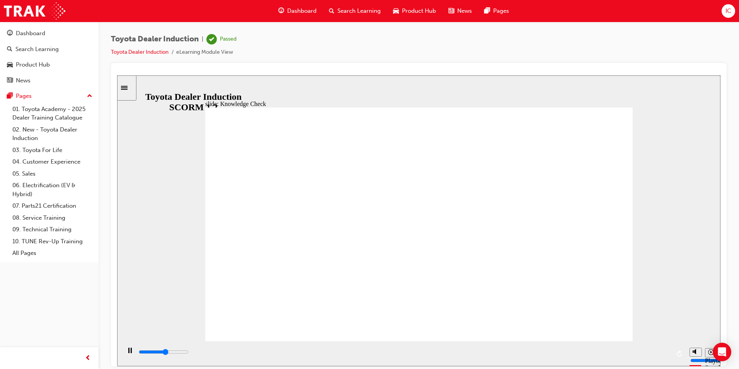
type input "2700"
type input "enga"
type input "2800"
type input "engag"
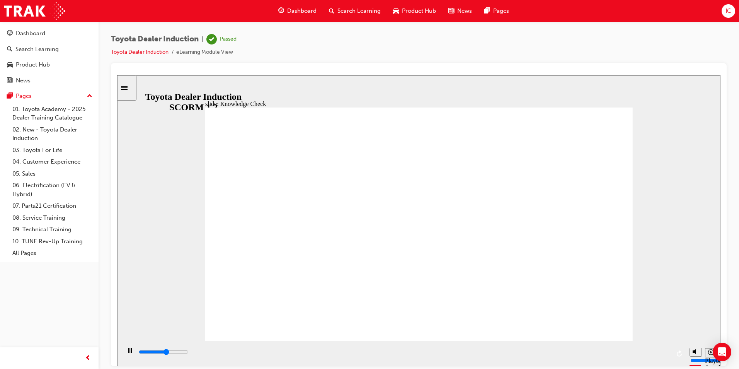
type input "engag"
type input "2900"
type input "engagw"
type input "2900"
type input "engagwe"
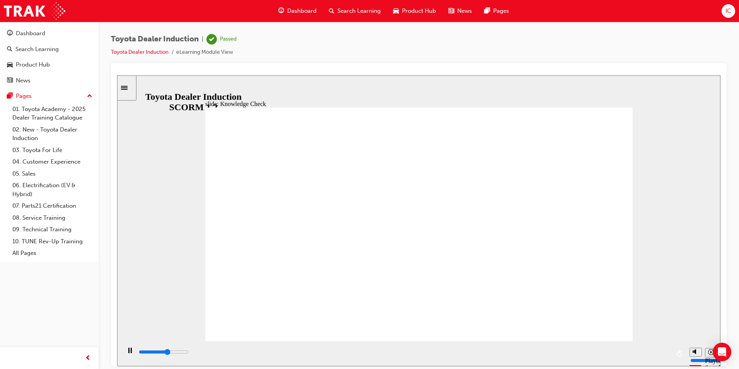
type input "engagwe"
type input "3000"
type input "engagwe"
type input "3400"
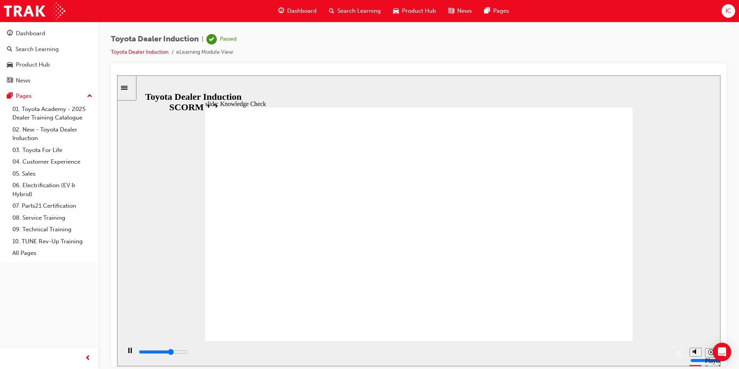
type input "engagwe"
type input "3500"
type input "engagw"
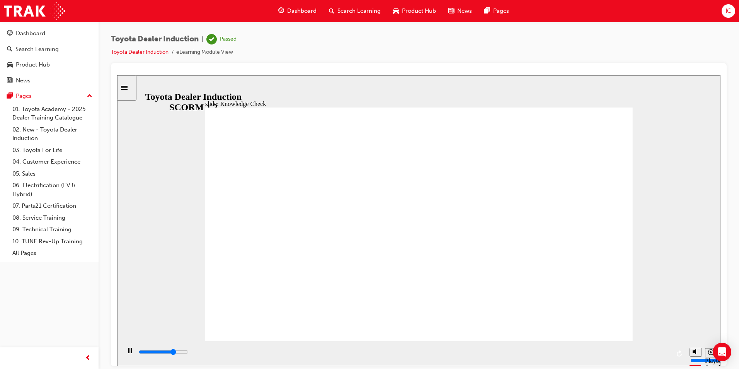
type input "3700"
type input "engagwe"
type input "4000"
type input "engagw"
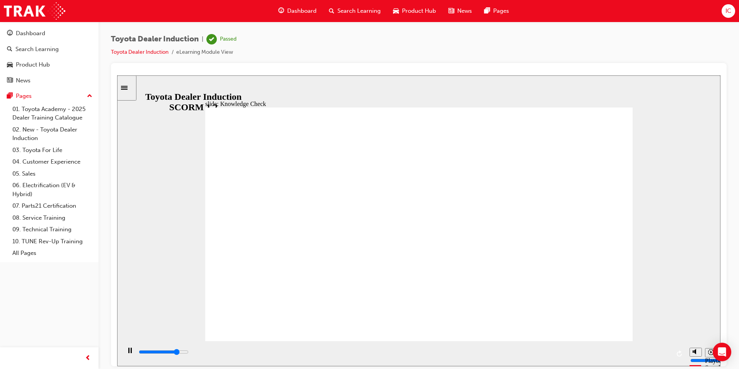
type input "engagw"
type input "4100"
type input "engag"
type input "4200"
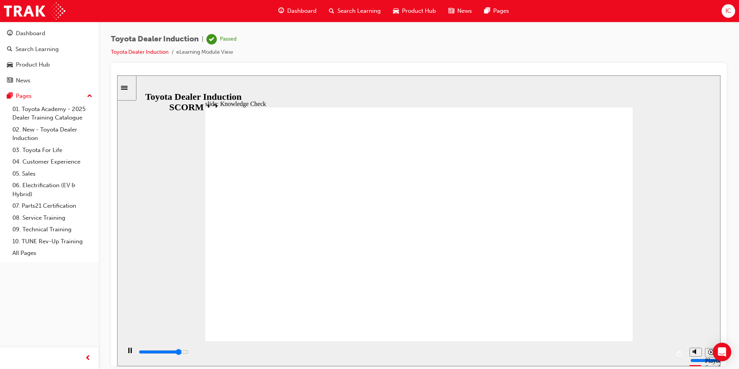
type input "engage"
type input "4300"
type input "engage"
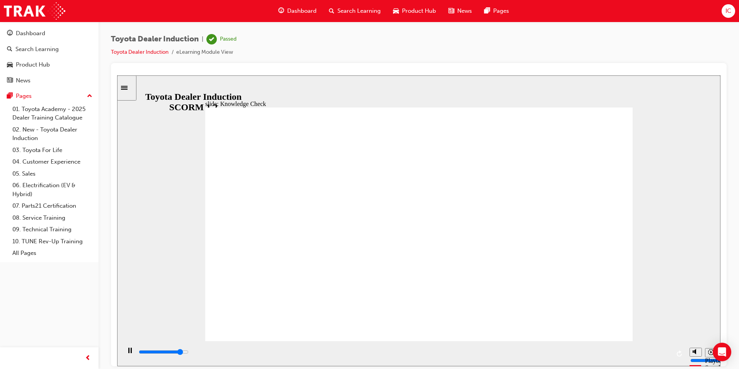
type input "4500"
type input "engage m"
type input "4700"
type input "engage mo"
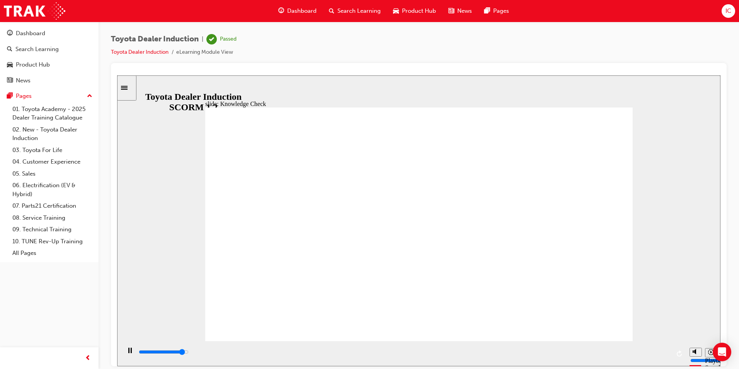
type input "engage mo"
type input "4800"
type input "engage mob"
type input "5000"
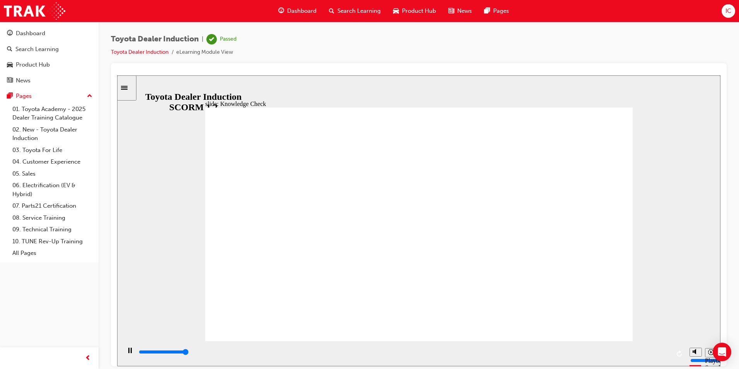
type input "engage mobi"
type input "engage mobil"
type input "engage mobile"
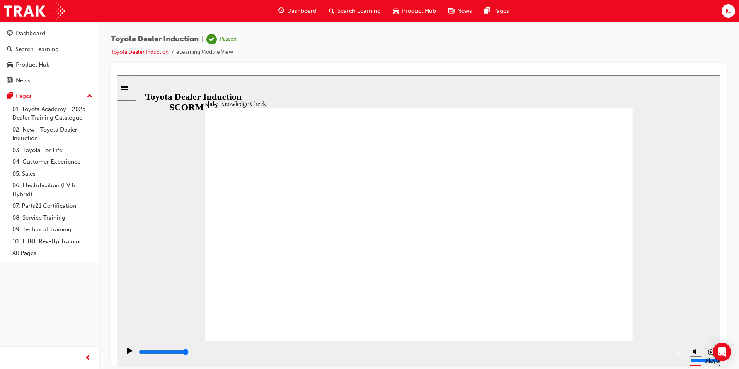
type input "engage mobile"
type input "engage mobile a"
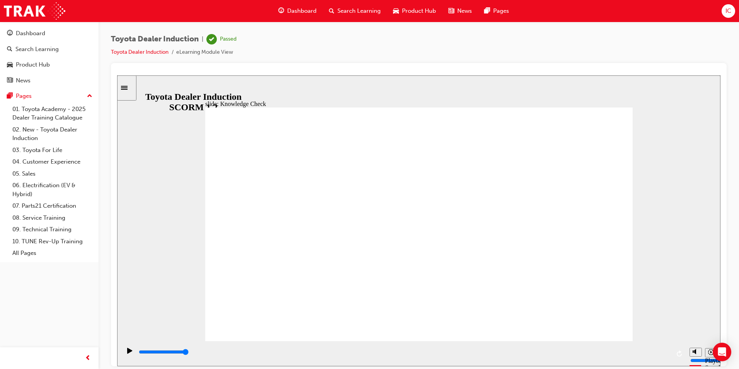
type input "engage mobile ap"
type input "engage mobile app"
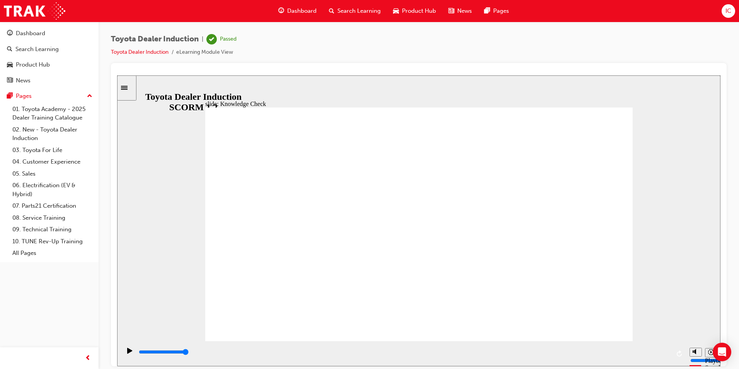
type input "engage mobile app"
type input "800"
type input "engage mobile app"
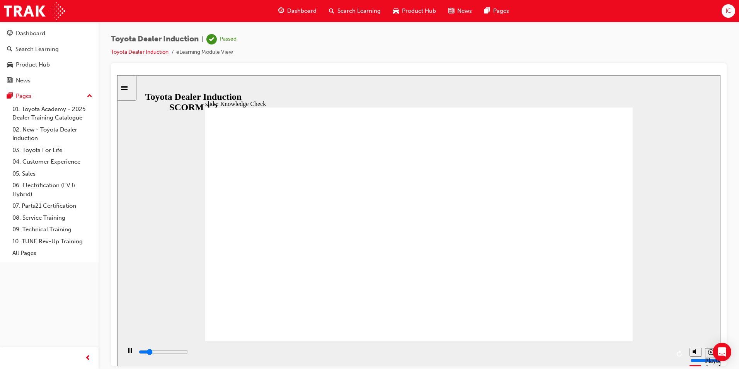
drag, startPoint x: 385, startPoint y: 234, endPoint x: 157, endPoint y: 230, distance: 228.5
click at [153, 241] on div "slide: Knowledge Check Rectangle 1 BACK BACK SUBMIT SUBMIT Knowledge Check Fill…" at bounding box center [418, 220] width 603 height 291
type input "2200"
type input "t"
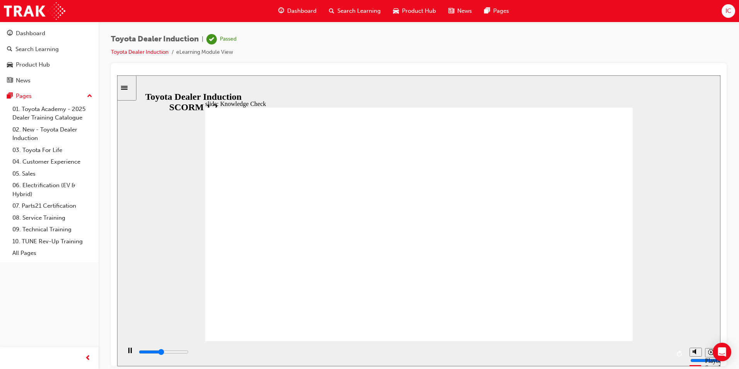
type input "t"
type input "2400"
type input "to"
type input "2600"
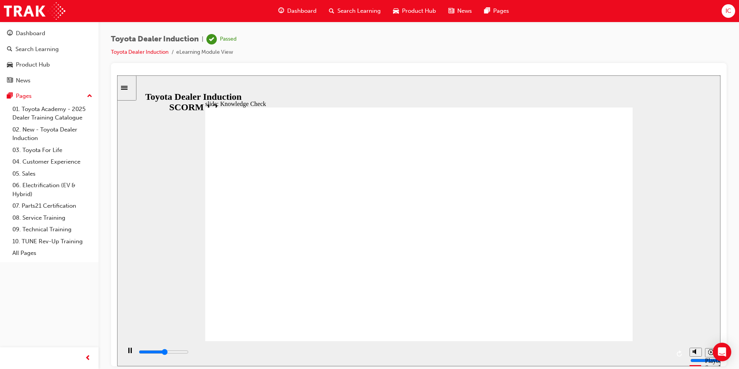
type input "toy"
type input "2800"
type input "toyo"
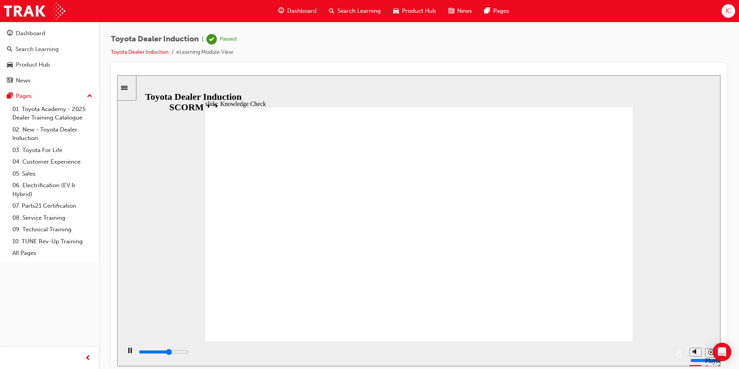
type input "3100"
type input "toyot"
type input "3200"
type input "toyota"
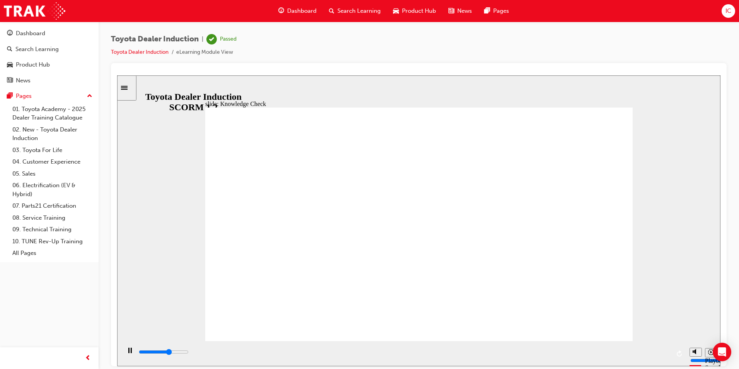
type input "toyota"
type input "3300"
type input "toyota"
type input "3400"
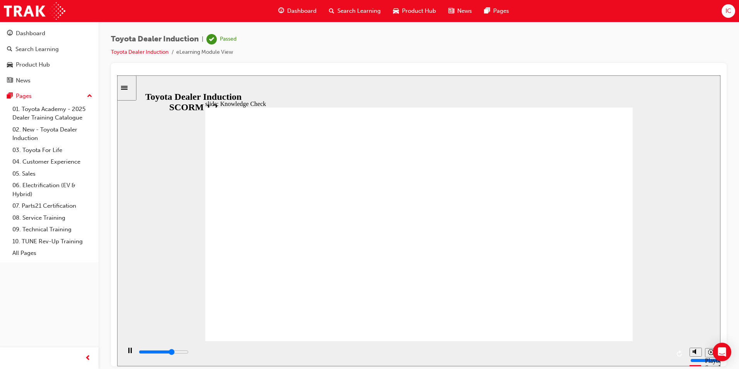
type input "toyota e"
type input "3600"
type input "toyota en"
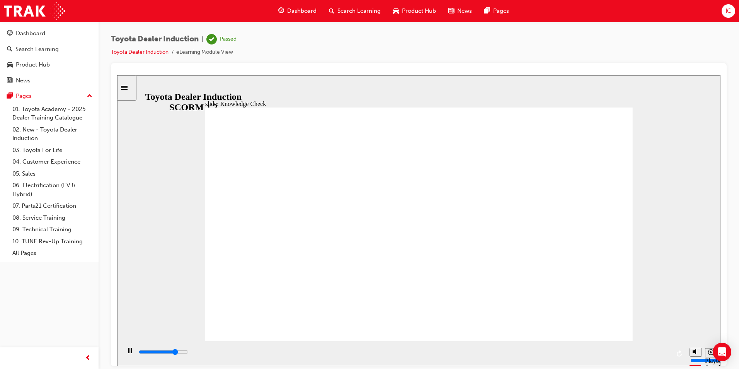
type input "3800"
type input "toyota eng"
type input "3900"
type input "toyota enga"
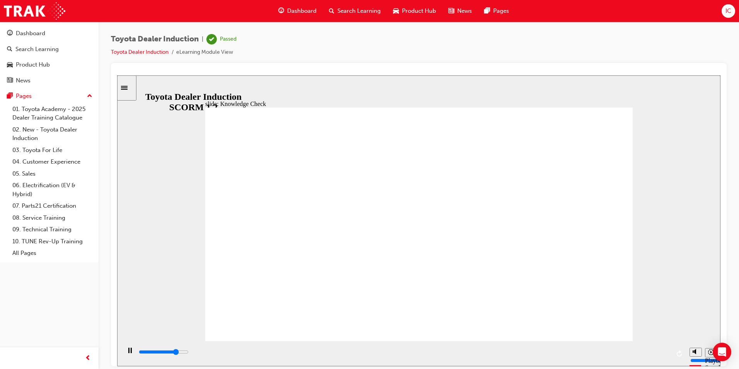
type input "toyota enga"
type input "4100"
type input "toyota engag"
type input "4200"
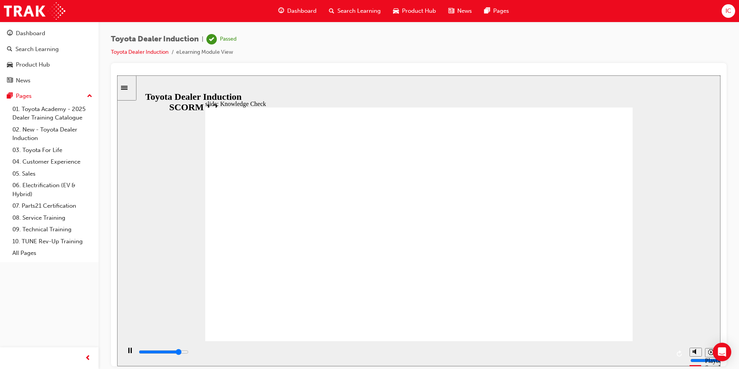
type input "toyota engage"
type input "4400"
type input "toyota engage"
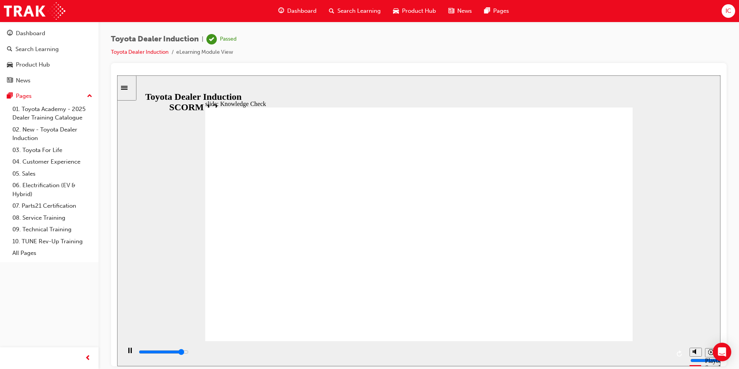
type input "4500"
type input "toyota engage a"
type input "4600"
type input "toyota engage ap"
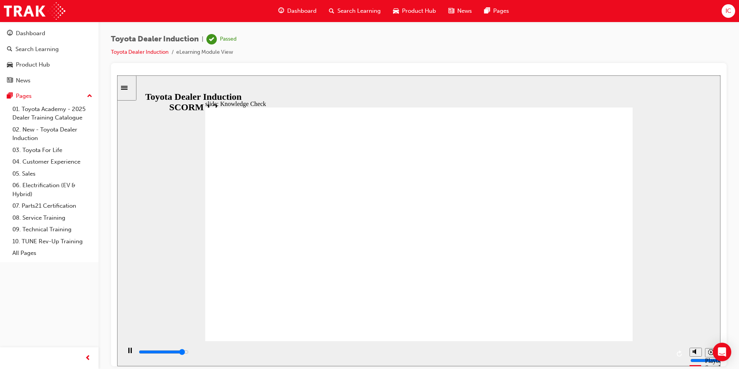
type input "toyota engage ap"
type input "4800"
type input "toyota engage app"
type input "5000"
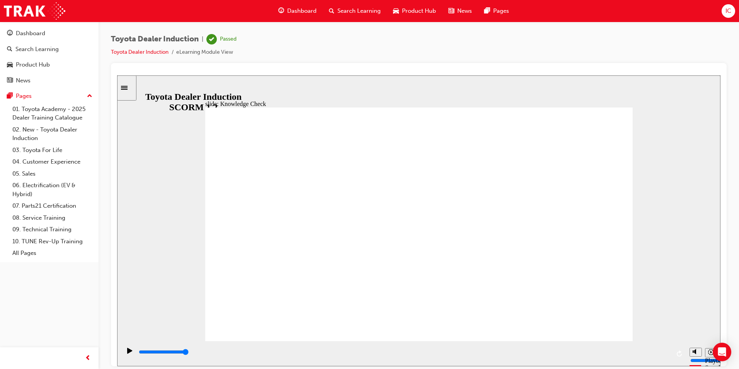
type input "toyota engage app"
type input "4400"
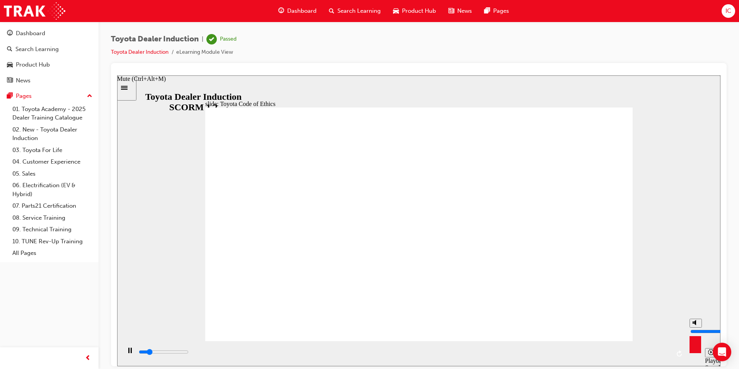
type input "3"
type input "4500"
type input "3"
click at [697, 332] on input "volume" at bounding box center [715, 331] width 50 height 6
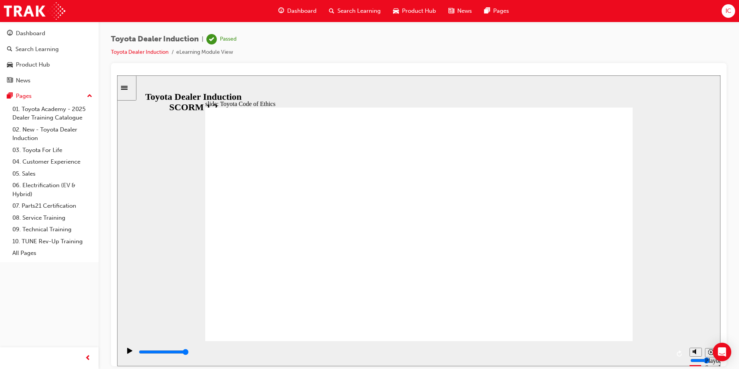
drag, startPoint x: 347, startPoint y: 352, endPoint x: 465, endPoint y: 369, distance: 118.7
click at [465, 366] on html "slide: Expectations Toyota Code of Conduct Oval 3 Group 1 Rectangle 5 integrity…" at bounding box center [418, 220] width 603 height 291
click at [189, 352] on input "slide progress" at bounding box center [164, 351] width 50 height 6
click at [606, 348] on div "playback controls" at bounding box center [404, 353] width 532 height 12
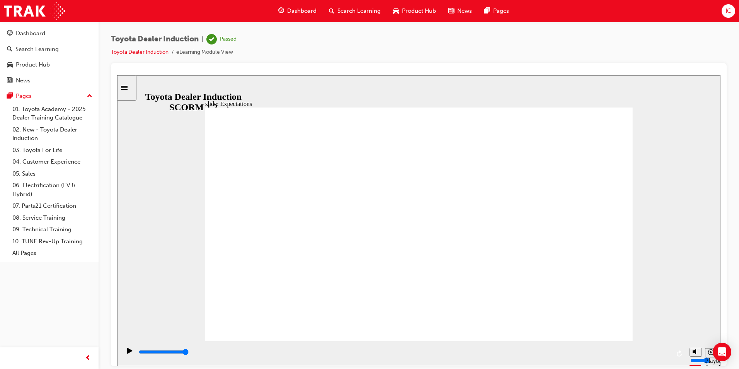
drag, startPoint x: 664, startPoint y: 353, endPoint x: 705, endPoint y: 353, distance: 40.2
click at [705, 353] on section "Playback Speed 2 1.75 1.5 1.25" at bounding box center [418, 353] width 603 height 25
click at [618, 354] on div "playback controls" at bounding box center [404, 351] width 532 height 9
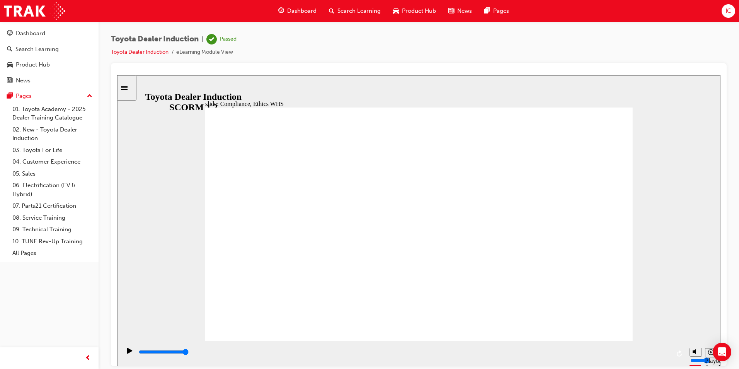
type input "3000"
checkbox input "true"
type input "3500"
checkbox input "true"
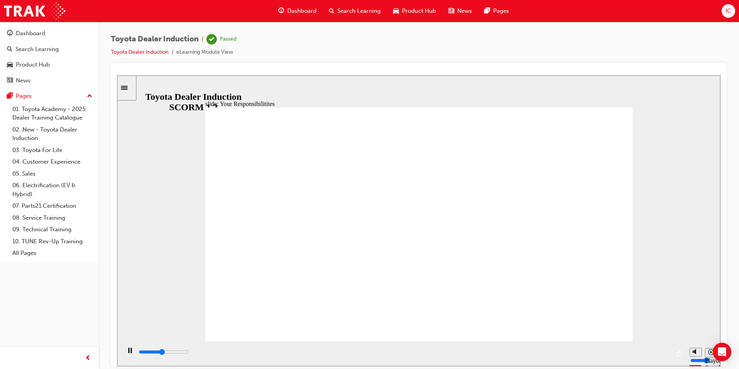
type input "3900"
checkbox input "true"
type input "4300"
checkbox input "true"
type input "4700"
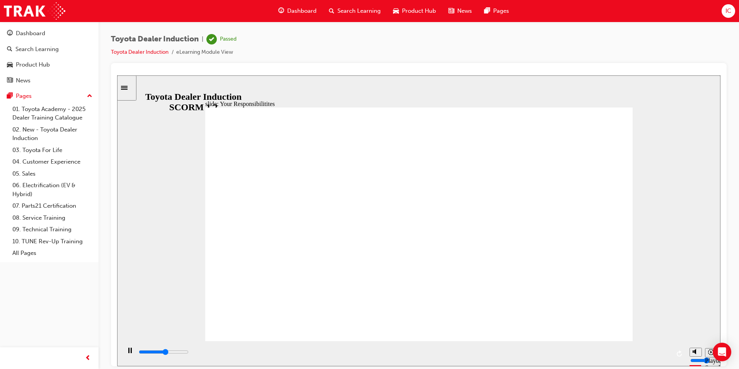
checkbox input "true"
type input "5000"
checkbox input "true"
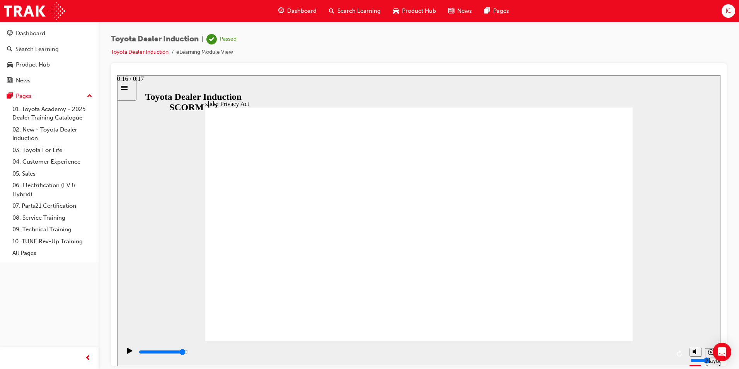
click at [630, 351] on div "playback controls" at bounding box center [404, 351] width 532 height 9
drag, startPoint x: 640, startPoint y: 351, endPoint x: 683, endPoint y: 349, distance: 43.4
click at [678, 351] on div "playback controls" at bounding box center [403, 353] width 565 height 25
click at [189, 353] on input "slide progress" at bounding box center [164, 351] width 50 height 6
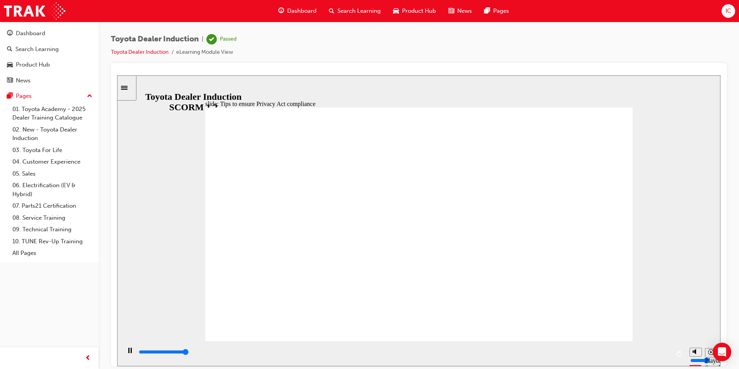
drag, startPoint x: 360, startPoint y: 183, endPoint x: 363, endPoint y: 189, distance: 7.4
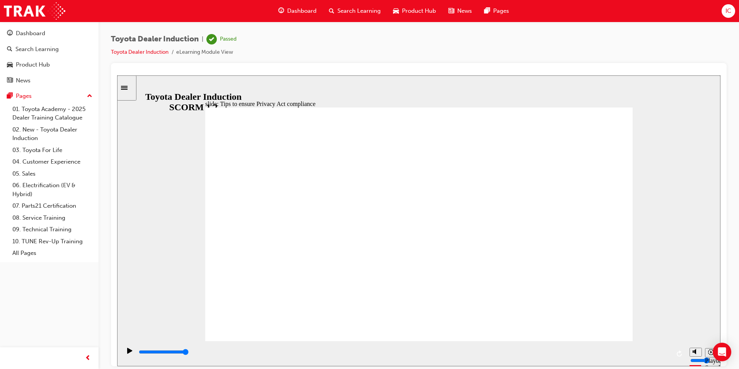
drag, startPoint x: 550, startPoint y: 351, endPoint x: 669, endPoint y: 340, distance: 119.2
click at [673, 341] on div "playback controls" at bounding box center [403, 353] width 565 height 25
click at [498, 350] on div "playback controls" at bounding box center [404, 351] width 532 height 9
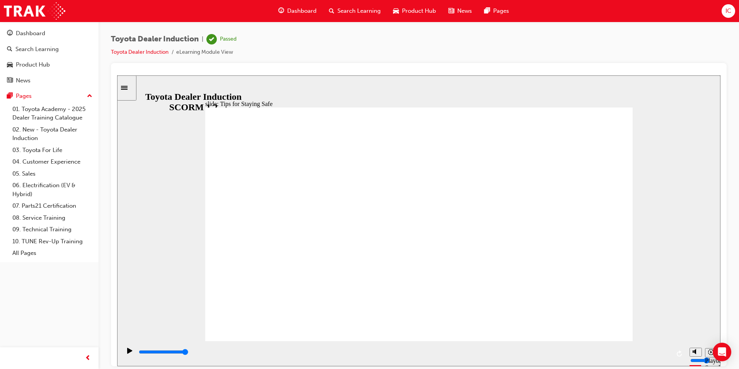
drag, startPoint x: 429, startPoint y: 289, endPoint x: 458, endPoint y: 287, distance: 28.7
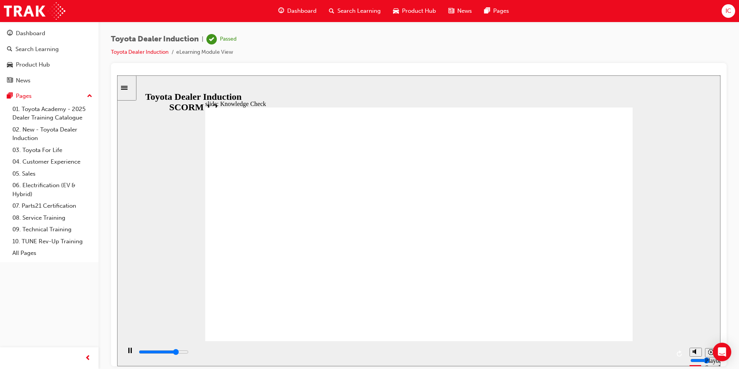
click at [189, 353] on input "slide progress" at bounding box center [164, 351] width 50 height 6
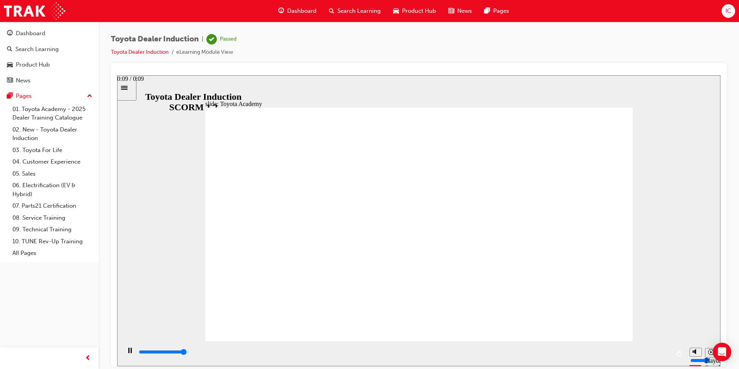
click at [189, 353] on input "slide progress" at bounding box center [164, 351] width 50 height 6
drag, startPoint x: 657, startPoint y: 352, endPoint x: 679, endPoint y: 349, distance: 21.5
click at [677, 350] on div "playback controls" at bounding box center [403, 353] width 565 height 25
click at [26, 126] on link "02. New - Toyota Dealer Induction" at bounding box center [52, 134] width 86 height 20
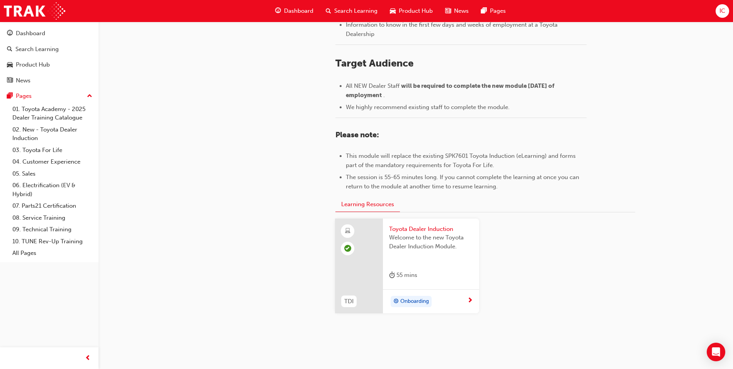
scroll to position [324, 0]
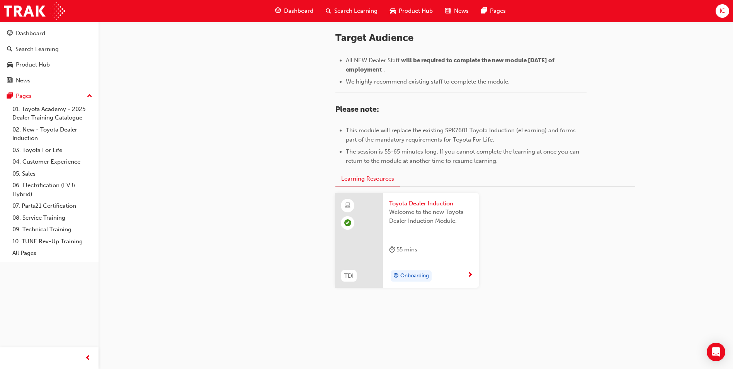
click at [458, 268] on div "Onboarding" at bounding box center [431, 276] width 96 height 24
